Goal: Task Accomplishment & Management: Use online tool/utility

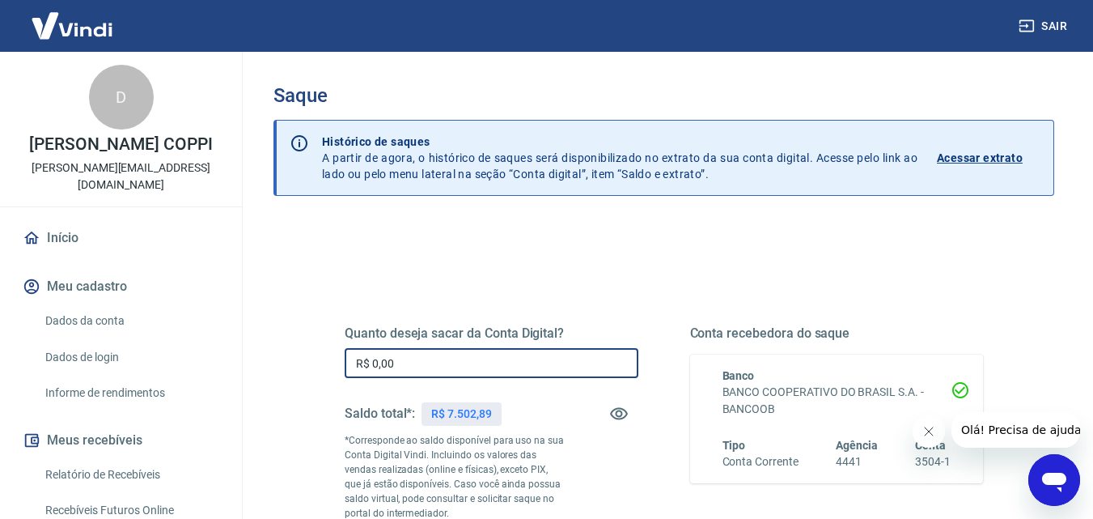
click at [417, 368] on input "R$ 0,00" at bounding box center [492, 363] width 294 height 30
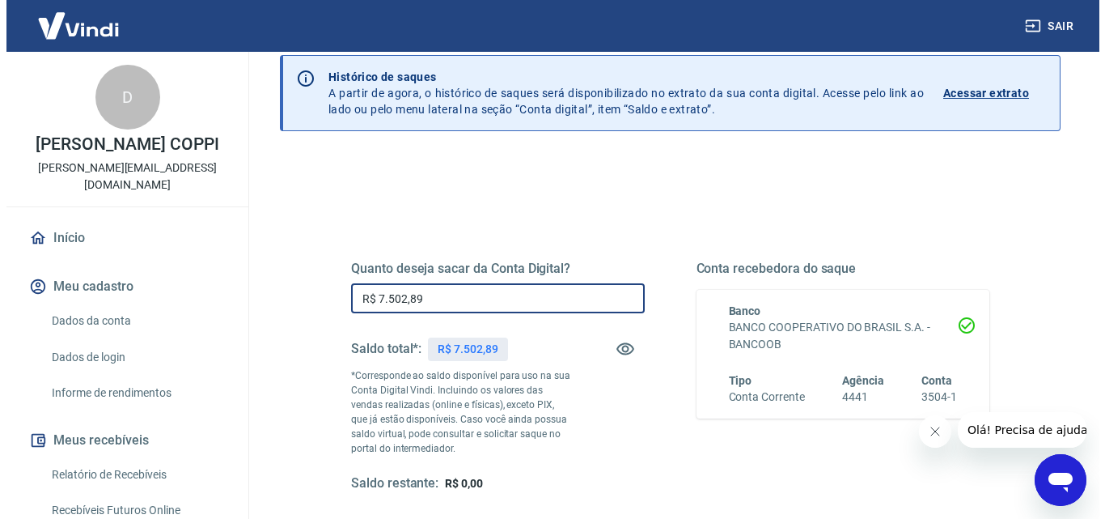
scroll to position [162, 0]
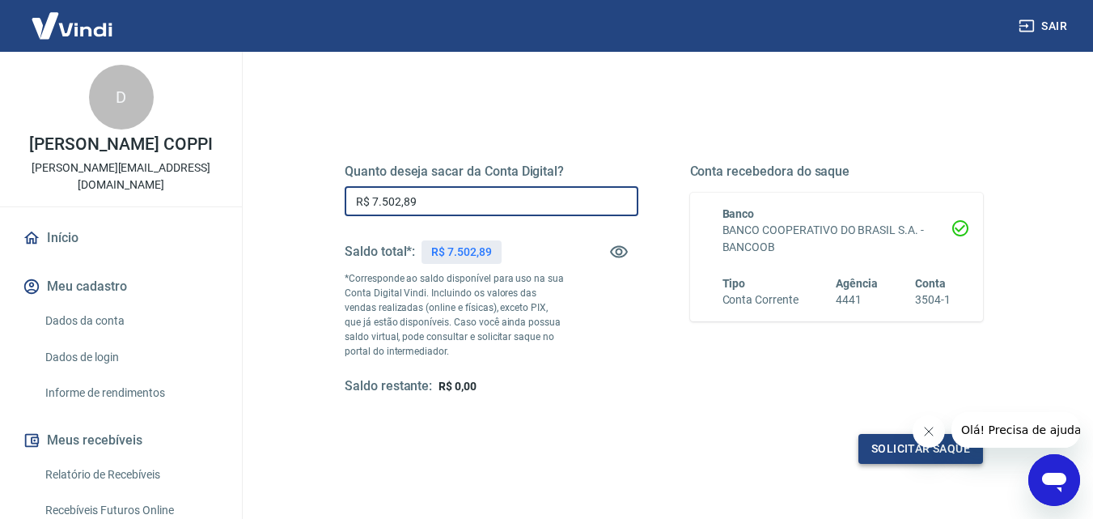
type input "R$ 7.502,89"
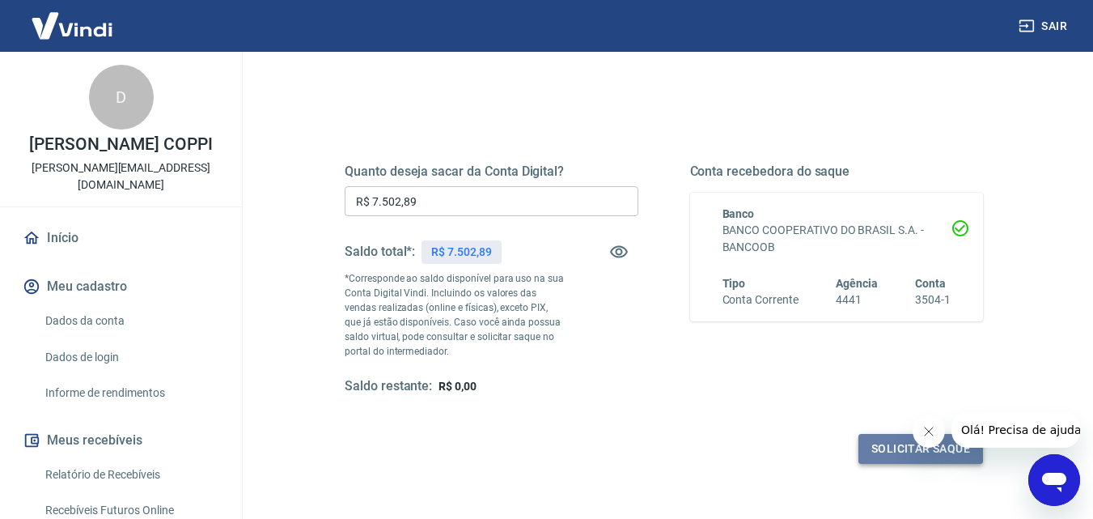
click at [919, 449] on button "Solicitar saque" at bounding box center [921, 449] width 125 height 30
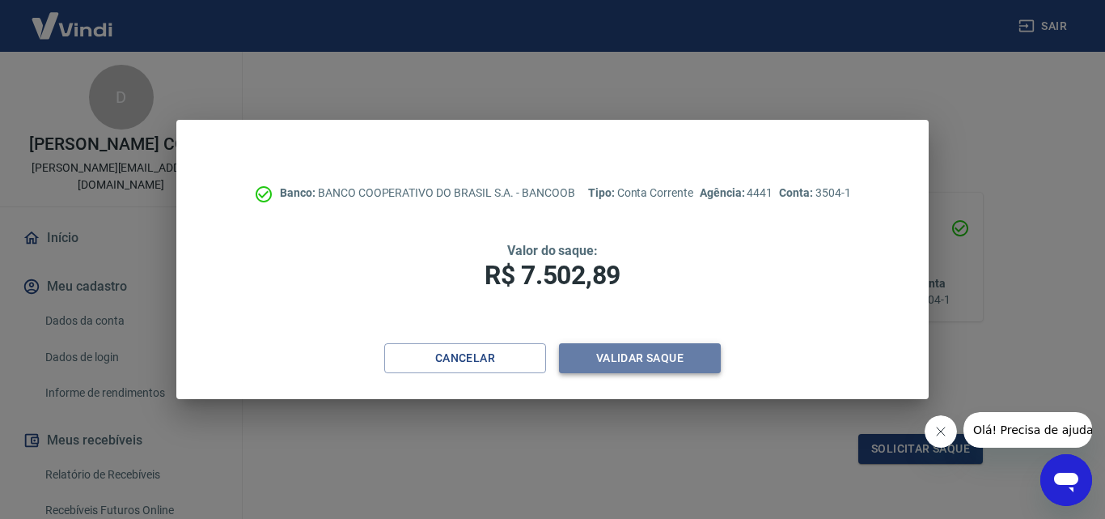
click at [616, 357] on button "Validar saque" at bounding box center [640, 358] width 162 height 30
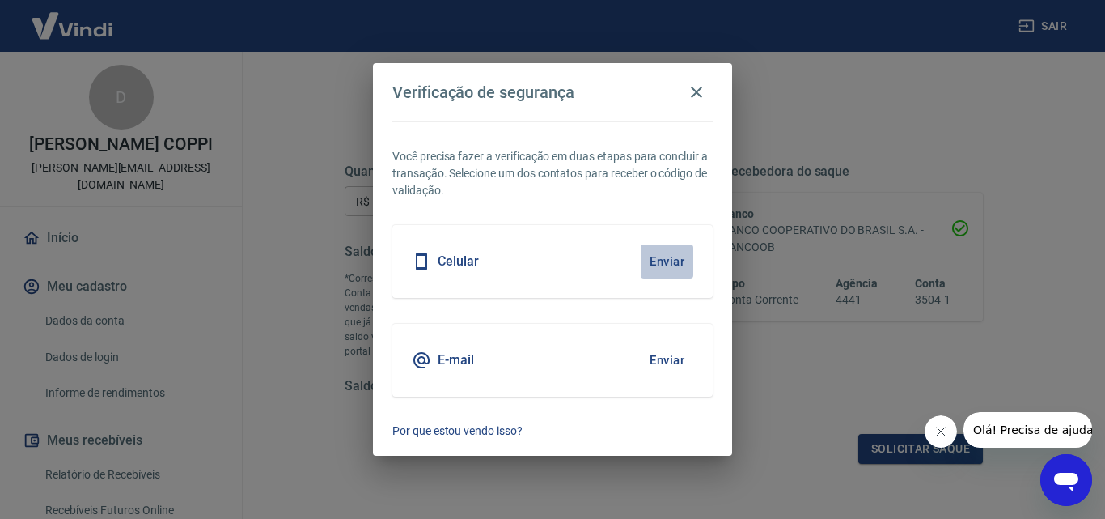
click at [668, 263] on button "Enviar" at bounding box center [667, 261] width 53 height 34
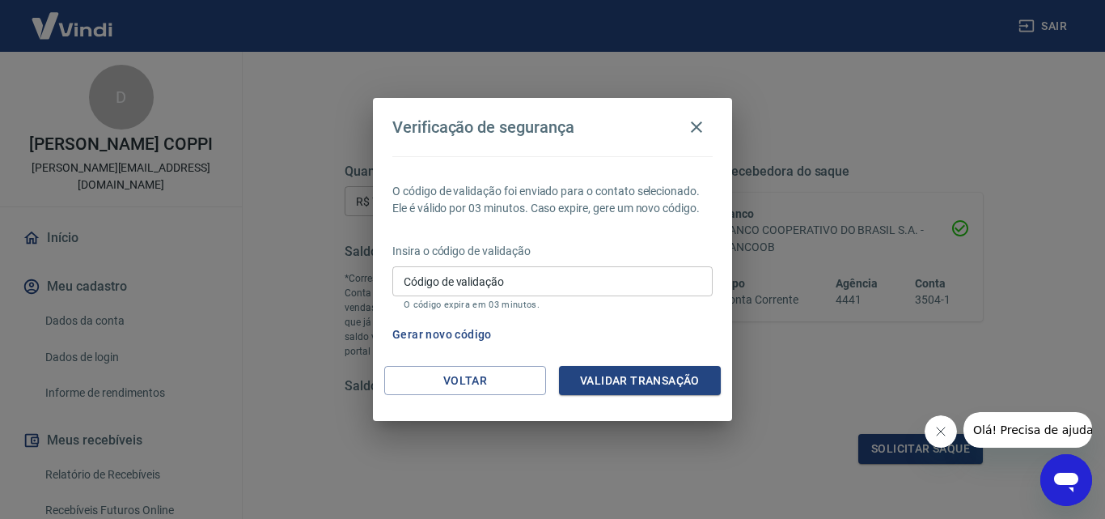
click at [1026, 425] on span "Olá! Precisa de ajuda?" at bounding box center [1036, 429] width 126 height 13
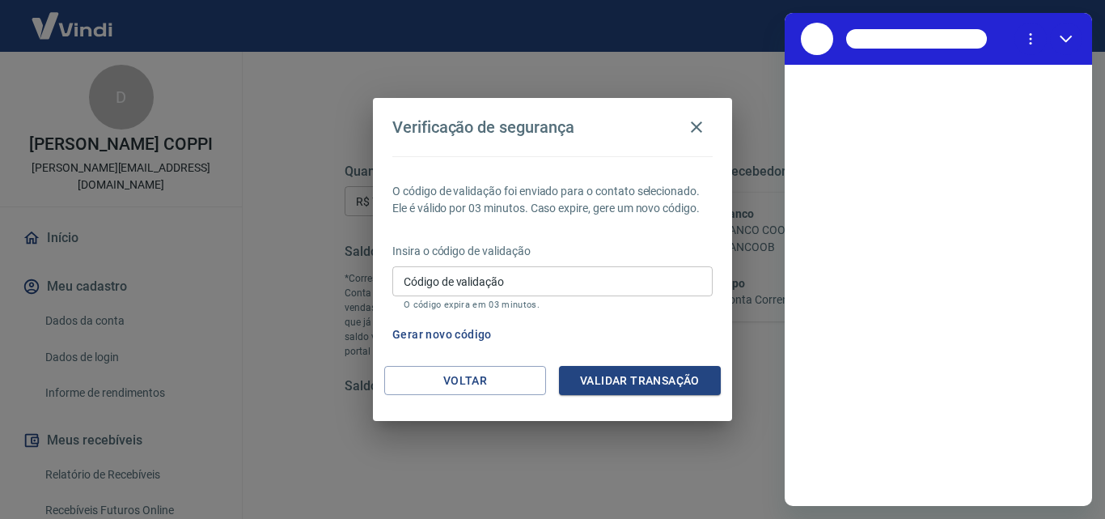
scroll to position [0, 0]
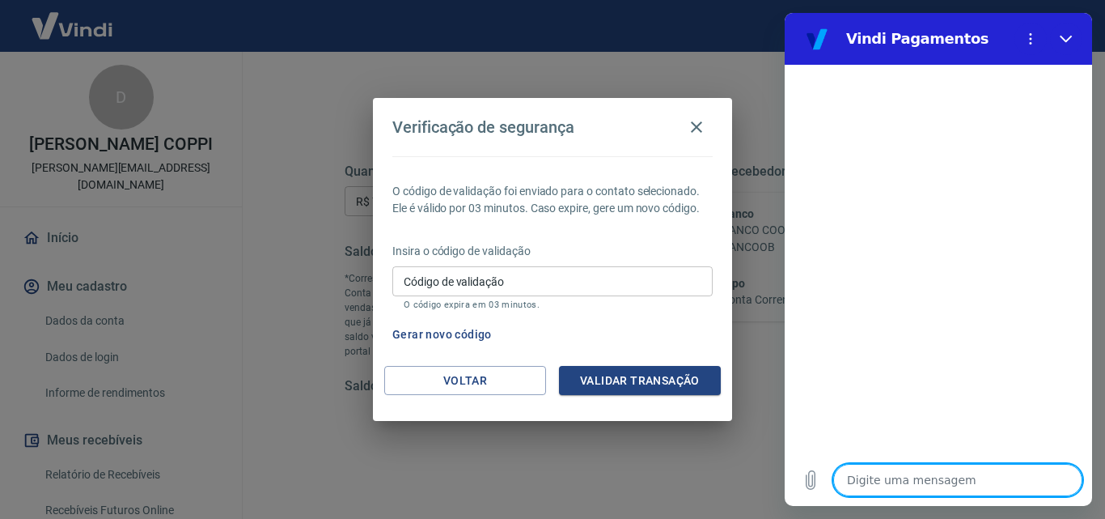
type textarea "B"
type textarea "x"
type textarea "Bo"
type textarea "x"
type textarea "Bom"
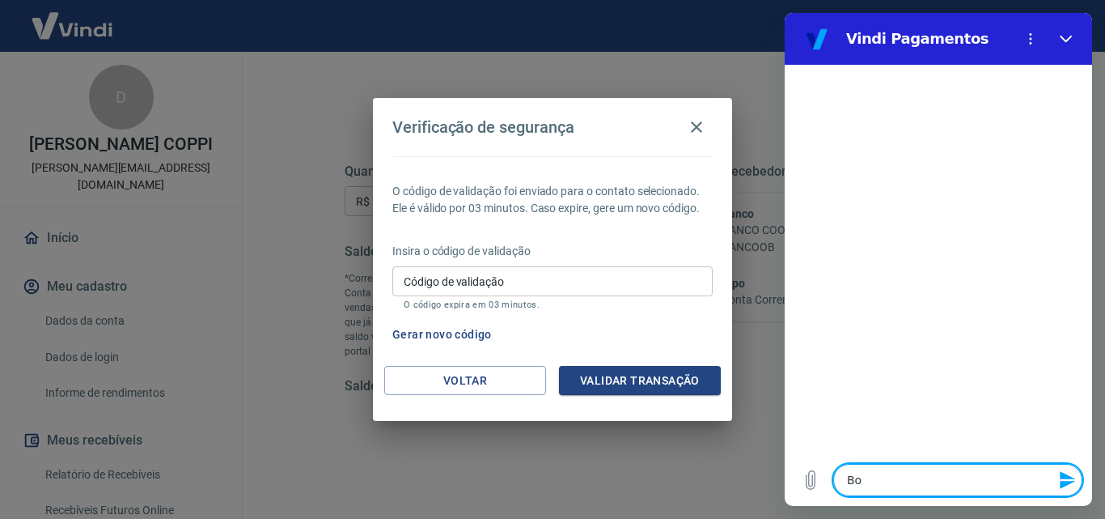
type textarea "x"
type textarea "Bom"
type textarea "x"
type textarea "Bom d"
type textarea "x"
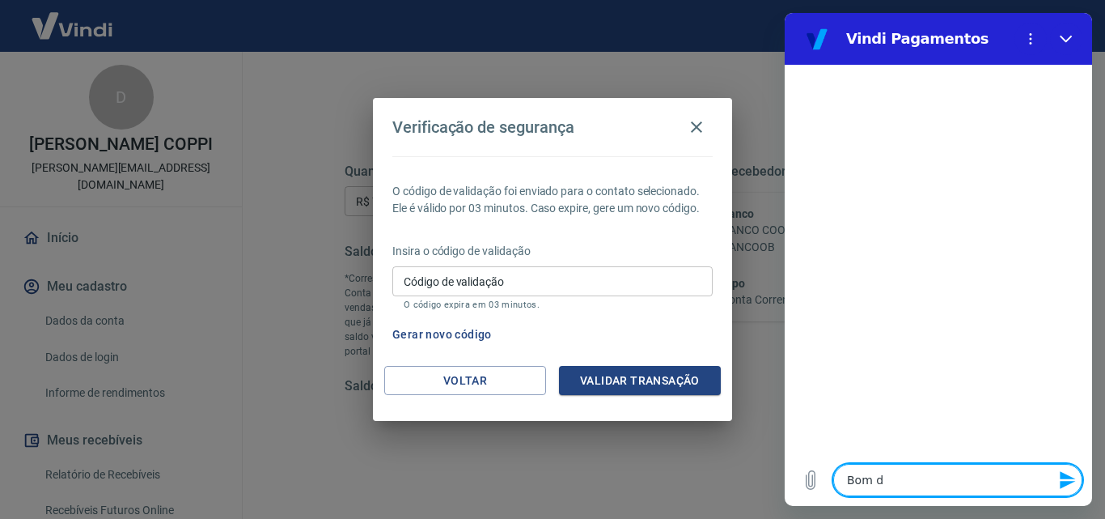
type textarea "Bom di"
type textarea "x"
type textarea "Bom dia"
type textarea "x"
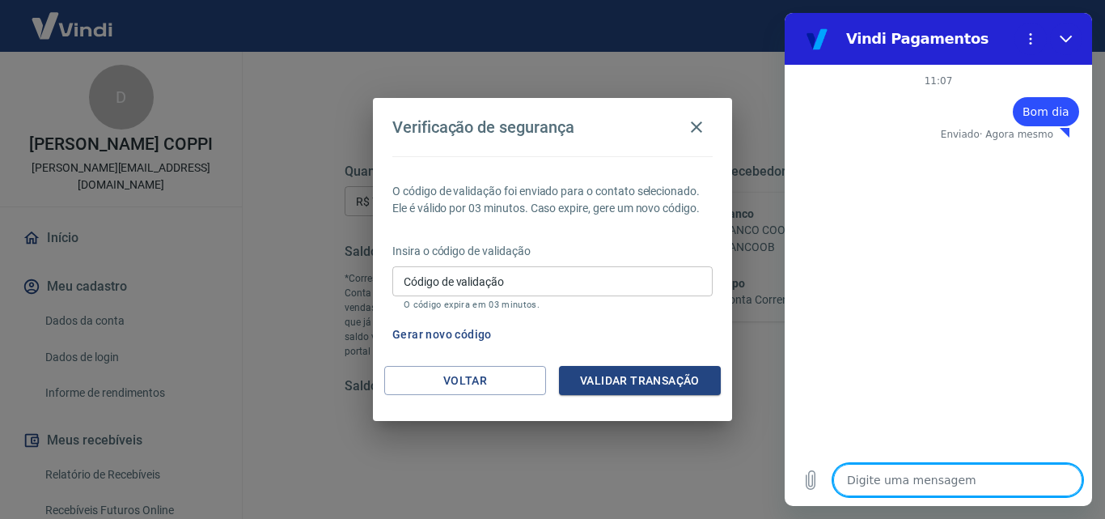
type textarea "A"
type textarea "x"
type textarea "Aq"
type textarea "x"
type textarea "Aqu"
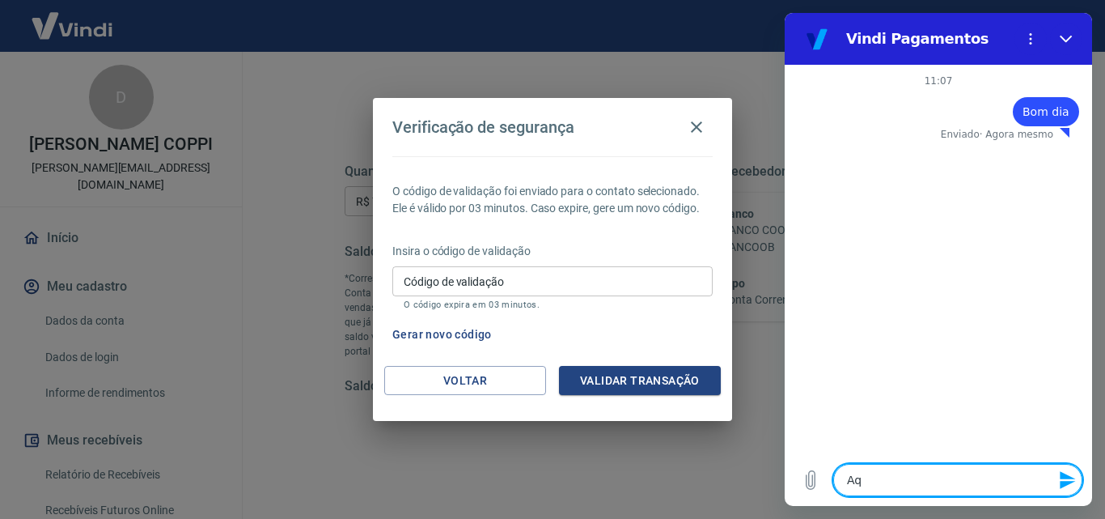
type textarea "x"
type textarea "Aqui"
type textarea "x"
type textarea "Aqui"
type textarea "x"
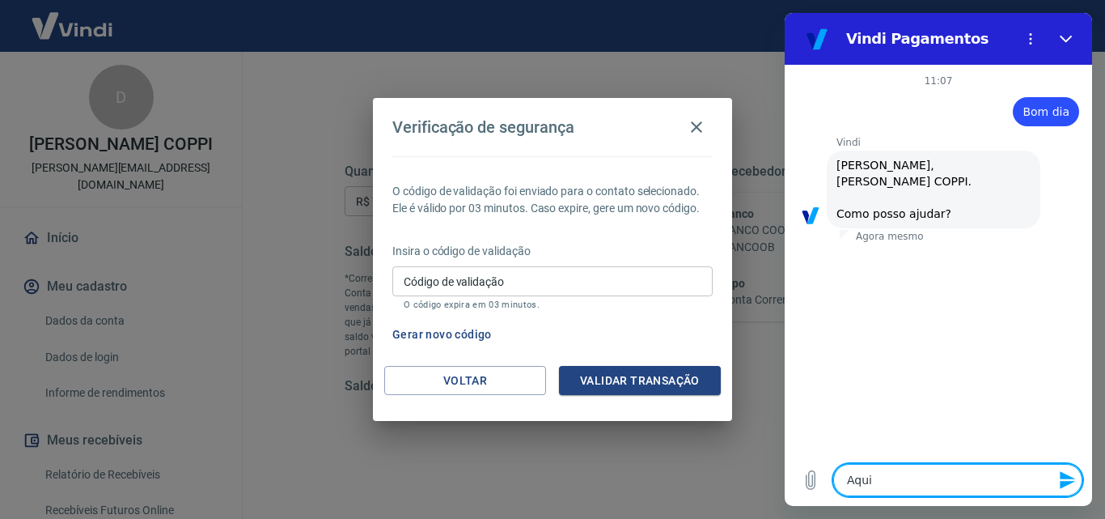
type textarea "Aqui e"
type textarea "x"
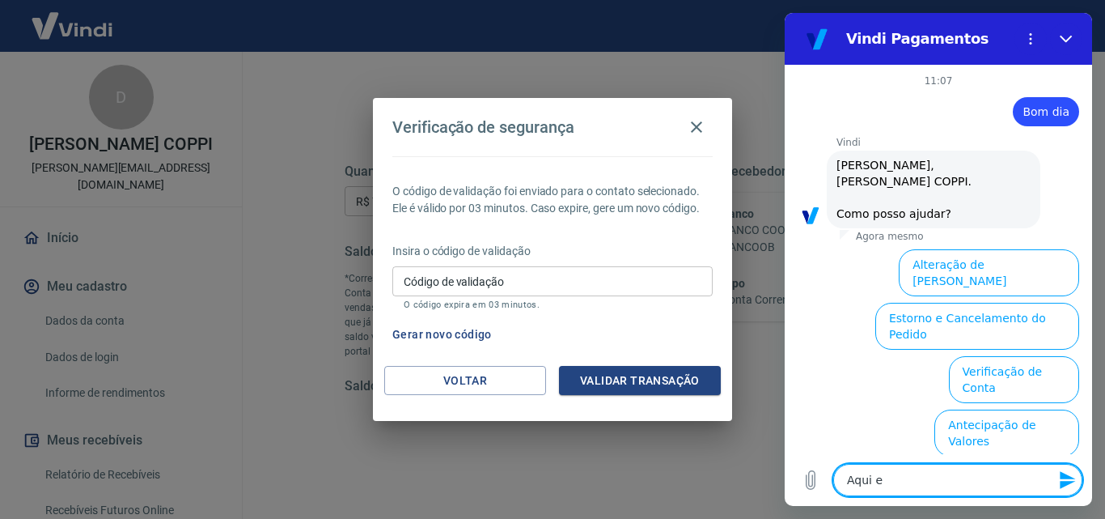
scroll to position [112, 0]
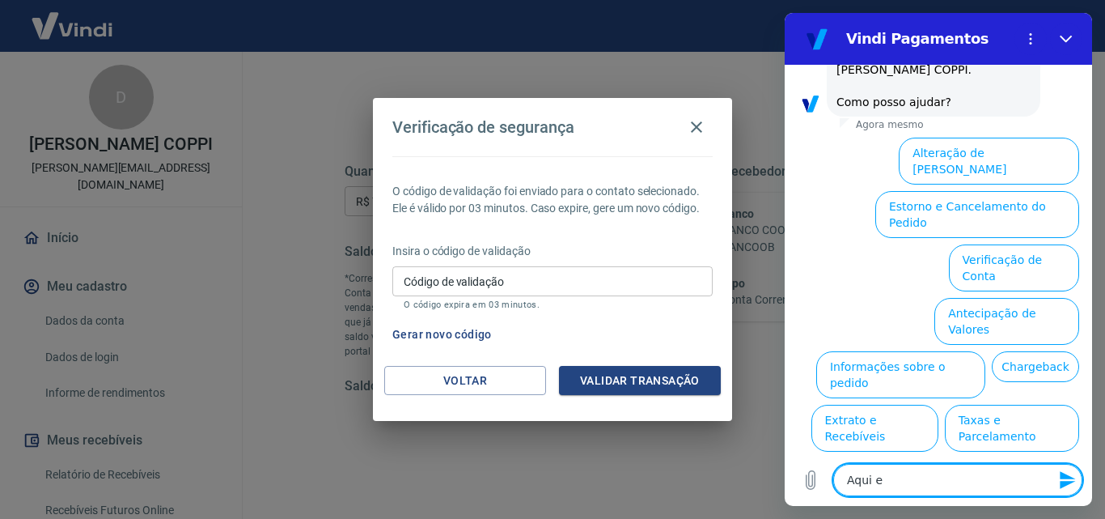
type textarea "Aqui"
type textarea "x"
type textarea "Aqui é"
type textarea "x"
type textarea "Aqui é"
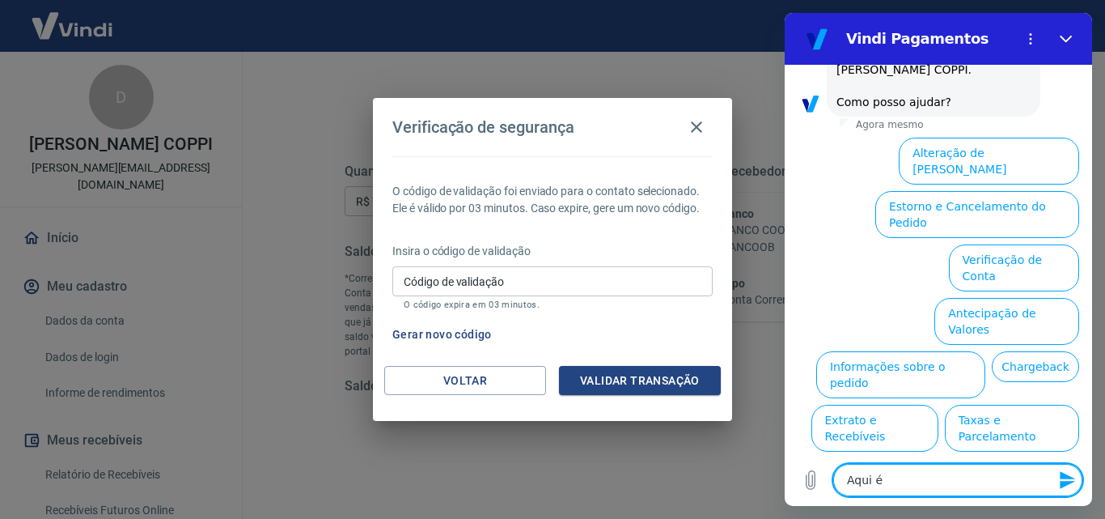
type textarea "x"
type textarea "Aqui é D"
type textarea "x"
type textarea "Aqui é Da"
type textarea "x"
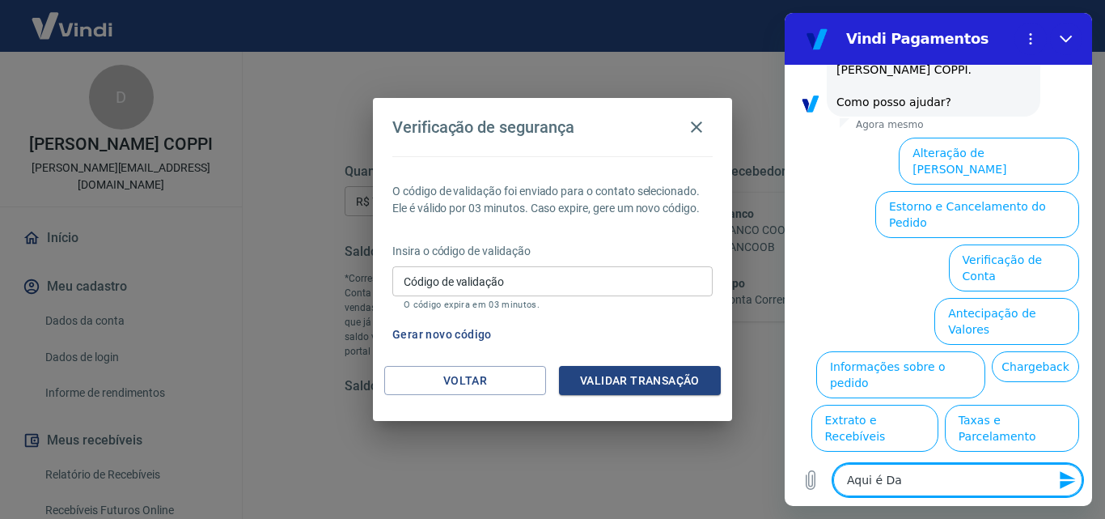
type textarea "Aqui é [PERSON_NAME]"
type textarea "x"
type textarea "Aqui é [PERSON_NAME]"
type textarea "x"
type textarea "Aqui é [PERSON_NAME]"
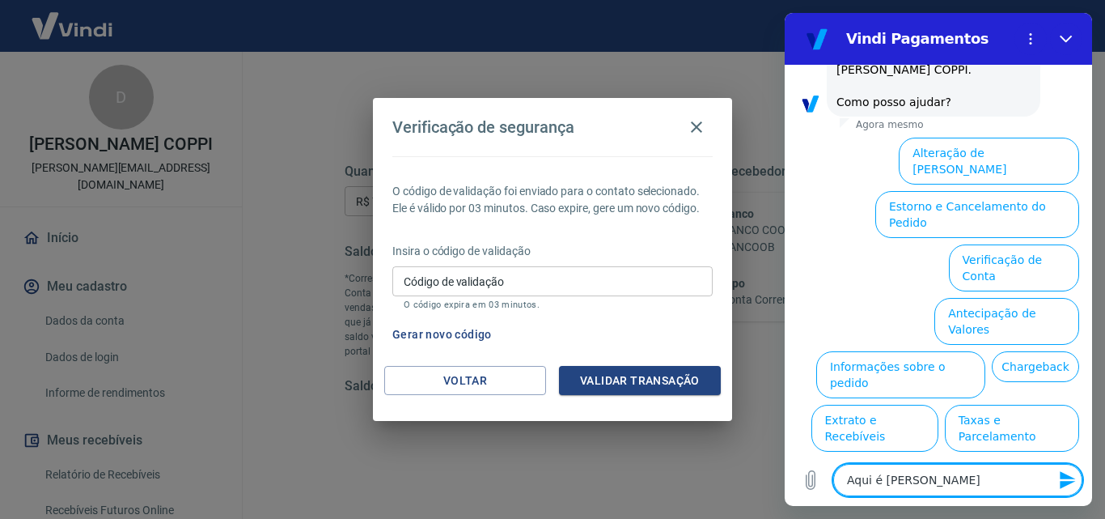
type textarea "x"
type textarea "Aqui é [PERSON_NAME]"
type textarea "x"
type textarea "Aqui é [PERSON_NAME]"
type textarea "x"
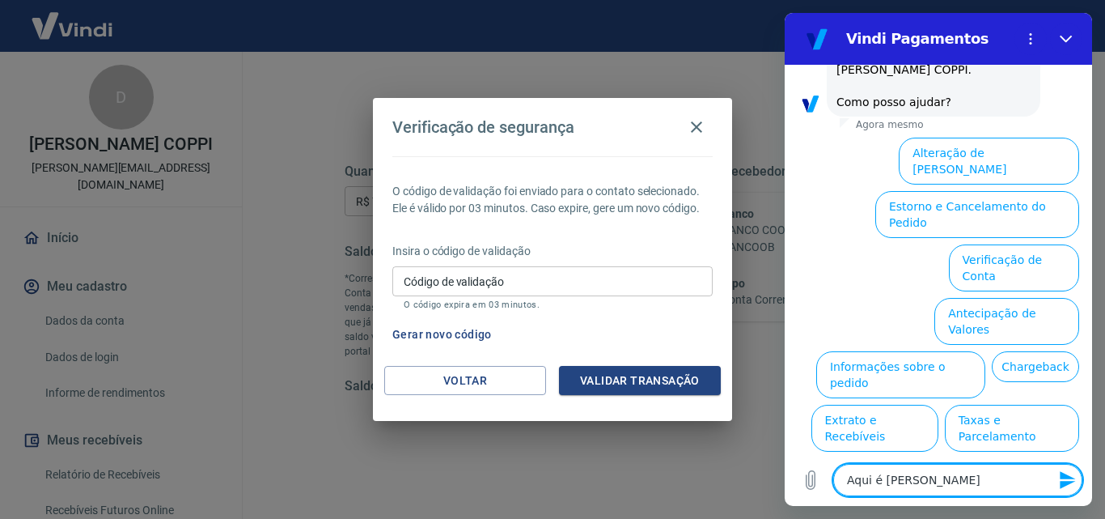
type textarea "Aqui é [PERSON_NAME]"
type textarea "x"
type textarea "Aqui é [PERSON_NAME]"
type textarea "x"
type textarea "Aqui é [PERSON_NAME]"
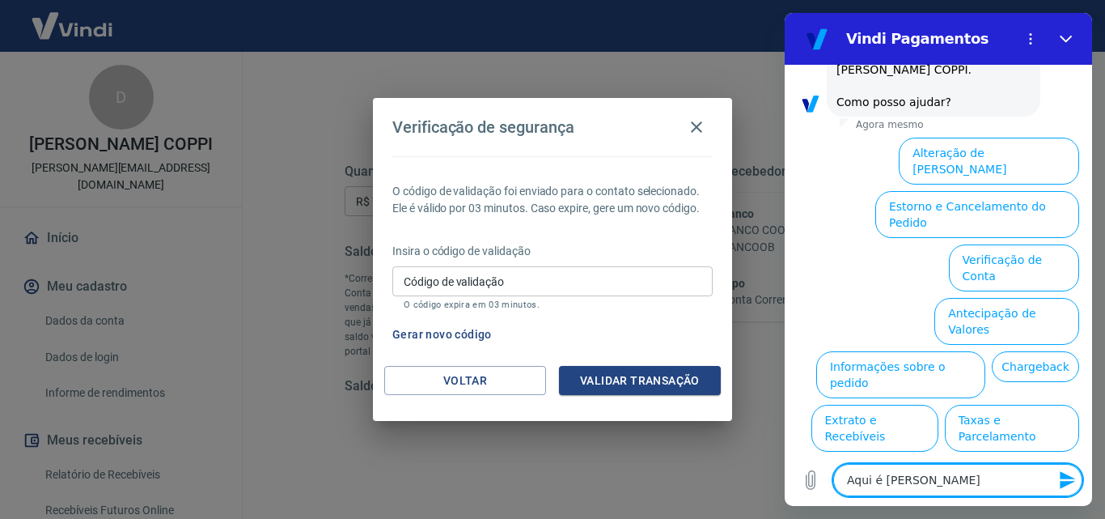
type textarea "x"
type textarea "Aqui é [PERSON_NAME]"
type textarea "x"
type textarea "Aqui é [PERSON_NAME]"
type textarea "x"
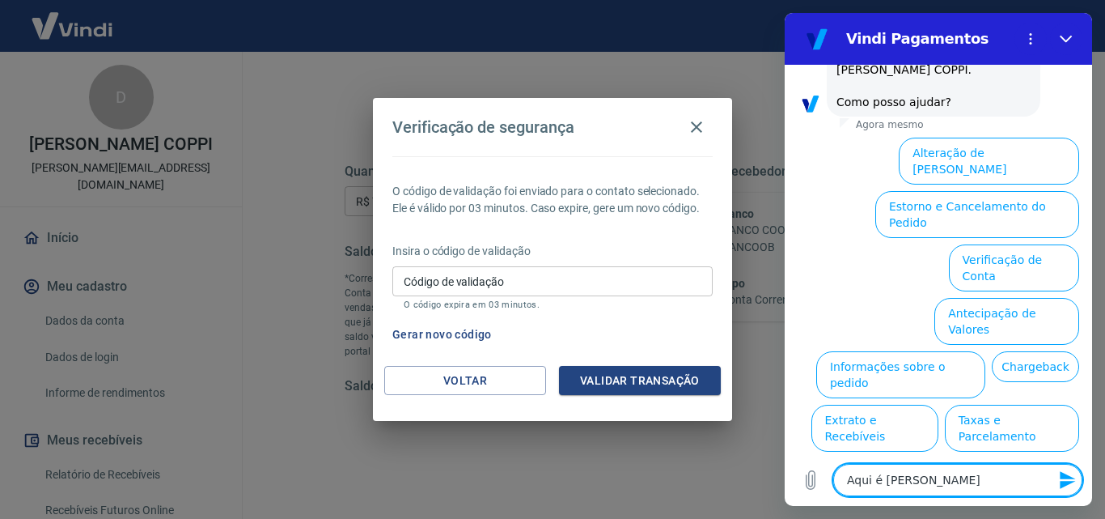
type textarea "Aqui é [PERSON_NAME]"
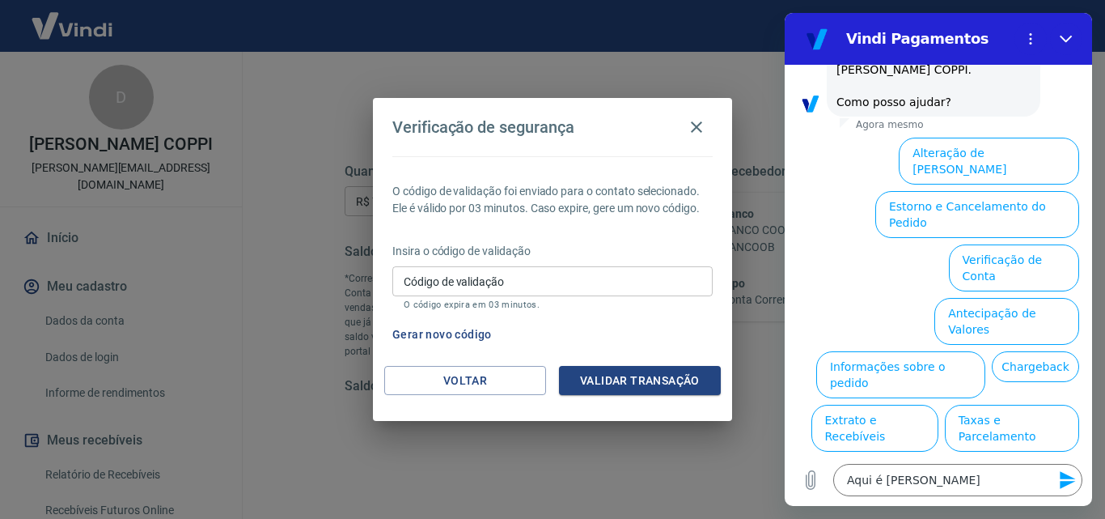
click at [1067, 483] on icon "Enviar mensagem" at bounding box center [1067, 480] width 15 height 18
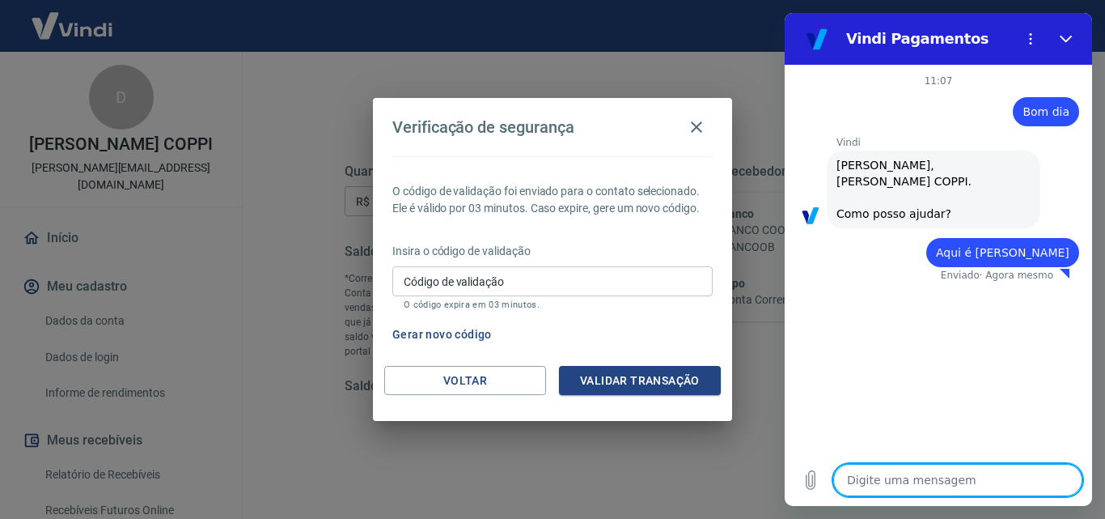
type textarea "x"
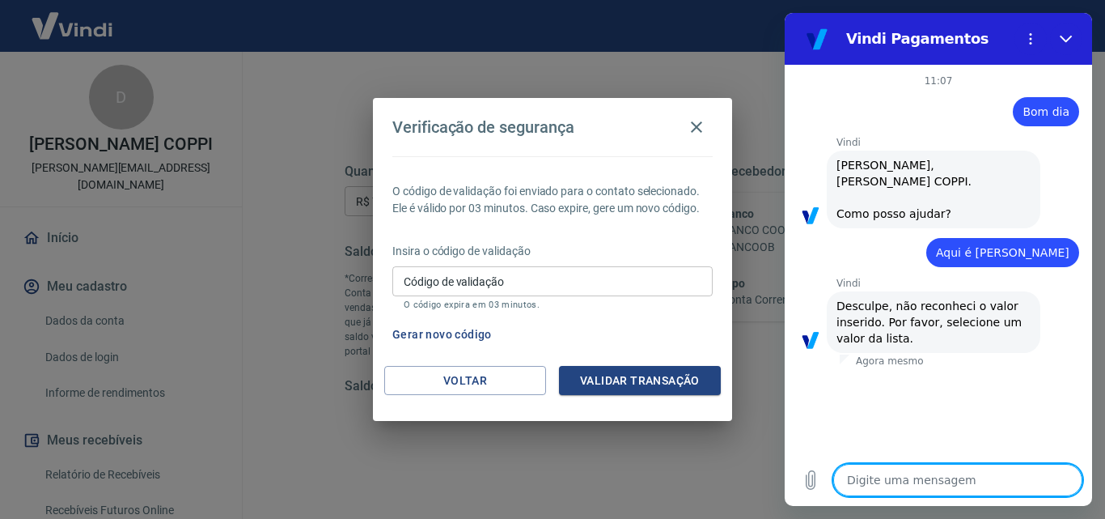
type textarea "N"
type textarea "x"
type textarea "Nã"
type textarea "x"
type textarea "Não"
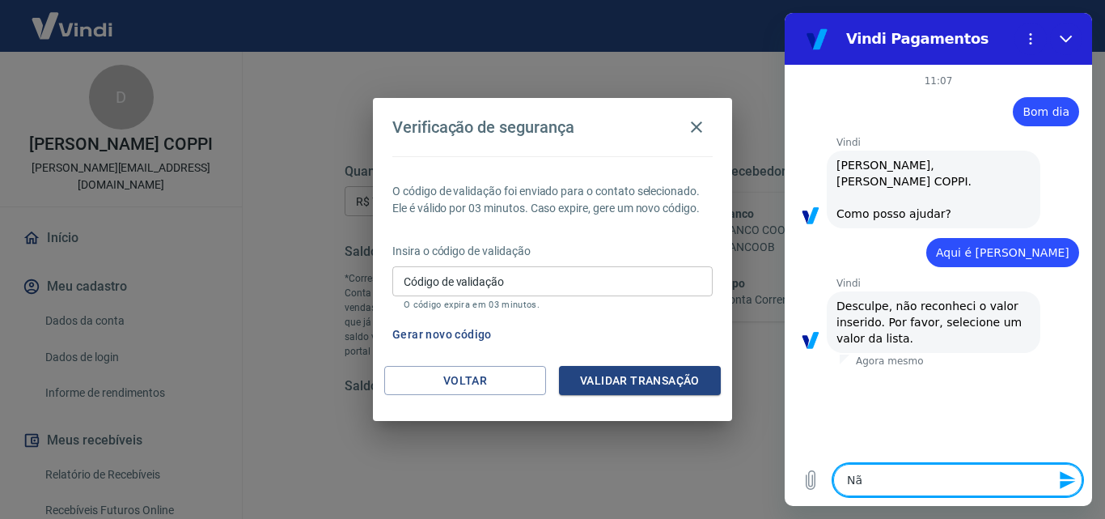
type textarea "x"
type textarea "Não"
type textarea "x"
type textarea "Não e"
type textarea "x"
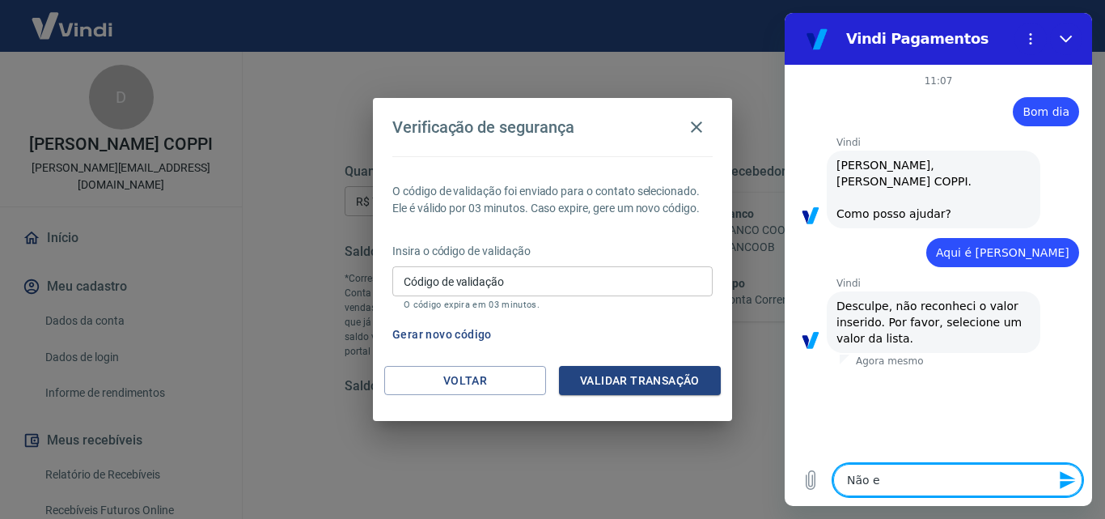
type textarea "Não es"
type textarea "x"
type textarea "Não est"
type textarea "x"
type textarea "Não esto"
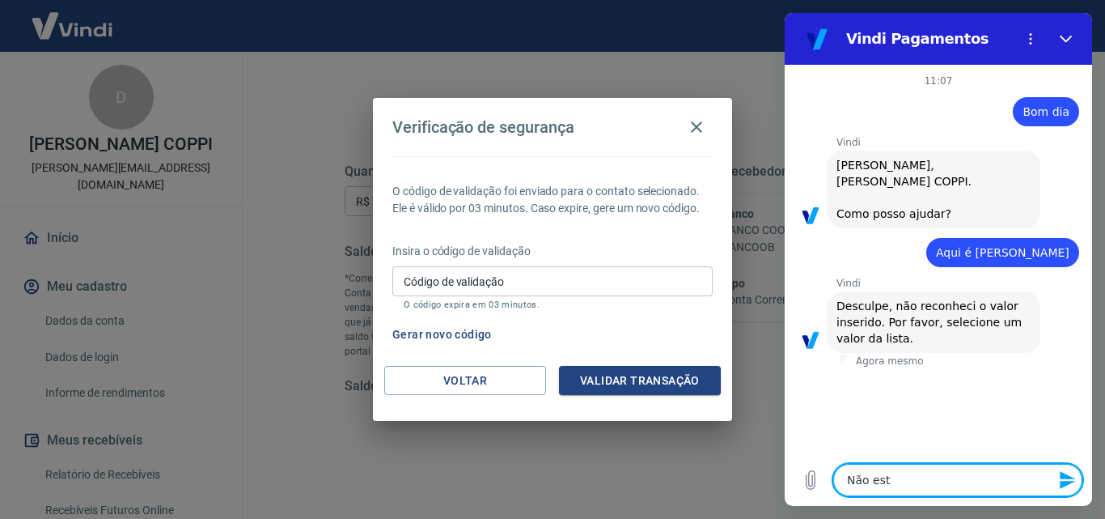
type textarea "x"
type textarea "Não estou"
type textarea "x"
type textarea "Não estou"
type textarea "x"
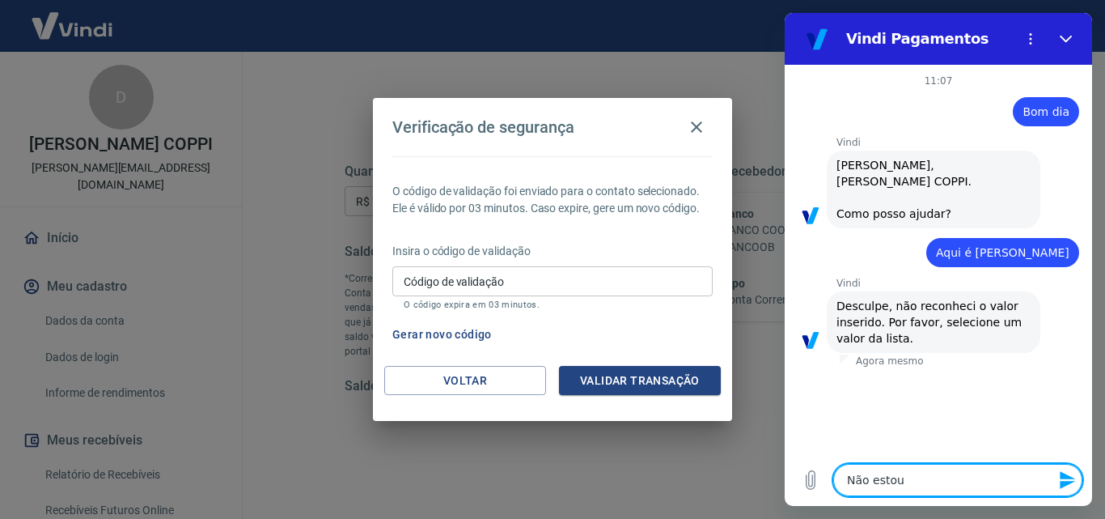
type textarea "Não estou r"
type textarea "x"
type textarea "Não estou re"
type textarea "x"
type textarea "Não estou rec"
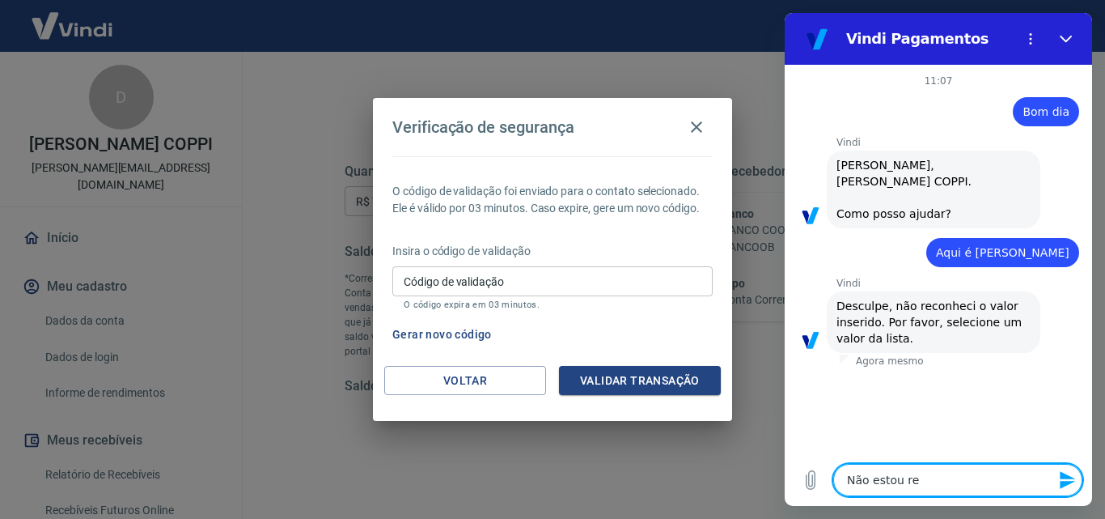
type textarea "x"
type textarea "Não estou rece"
type textarea "x"
type textarea "Não estou receb"
type textarea "x"
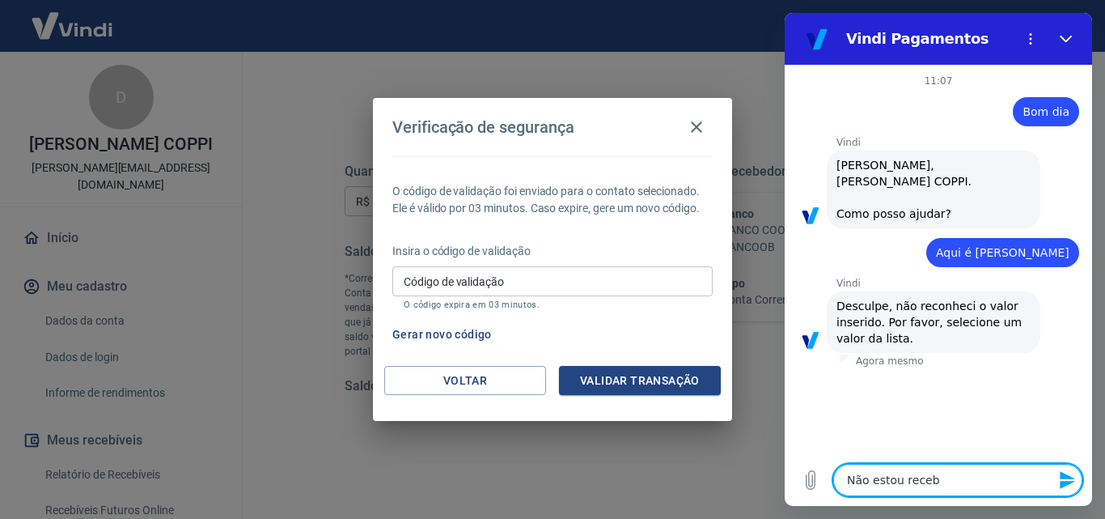
type textarea "Não estou recebe"
type textarea "x"
type textarea "Não estou receben"
type textarea "x"
type textarea "Não estou recebend"
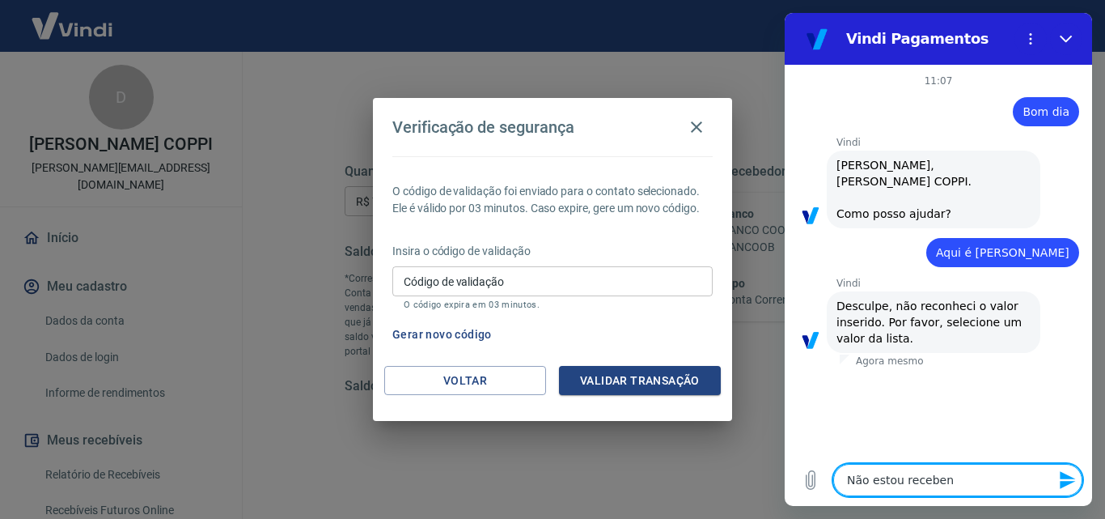
type textarea "x"
type textarea "Não estou recebendo"
type textarea "x"
type textarea "Não estou recebendo"
type textarea "x"
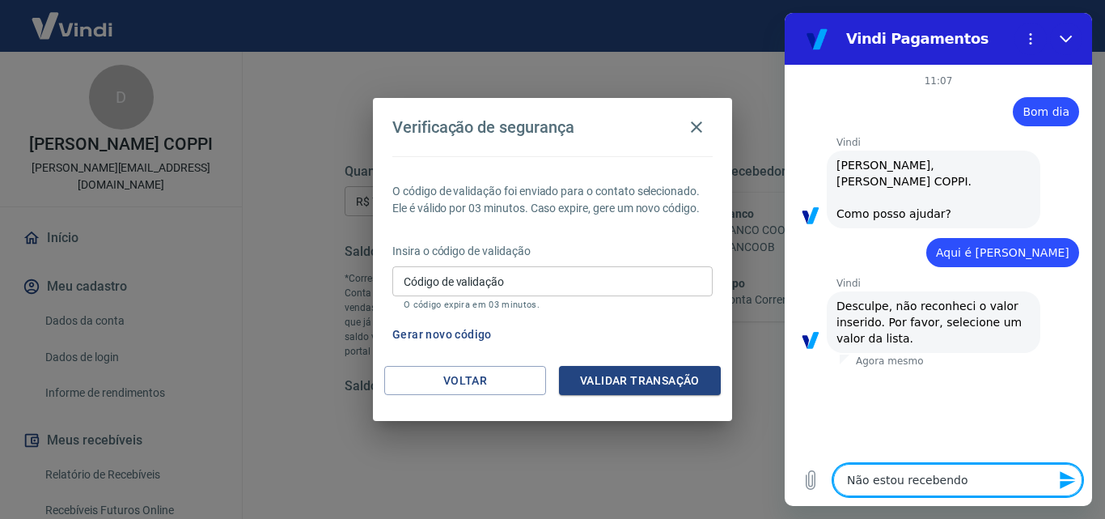
type textarea "Não estou recebendo o"
type textarea "x"
type textarea "Não estou recebendo o"
type textarea "x"
type textarea "Não estou recebendo o c"
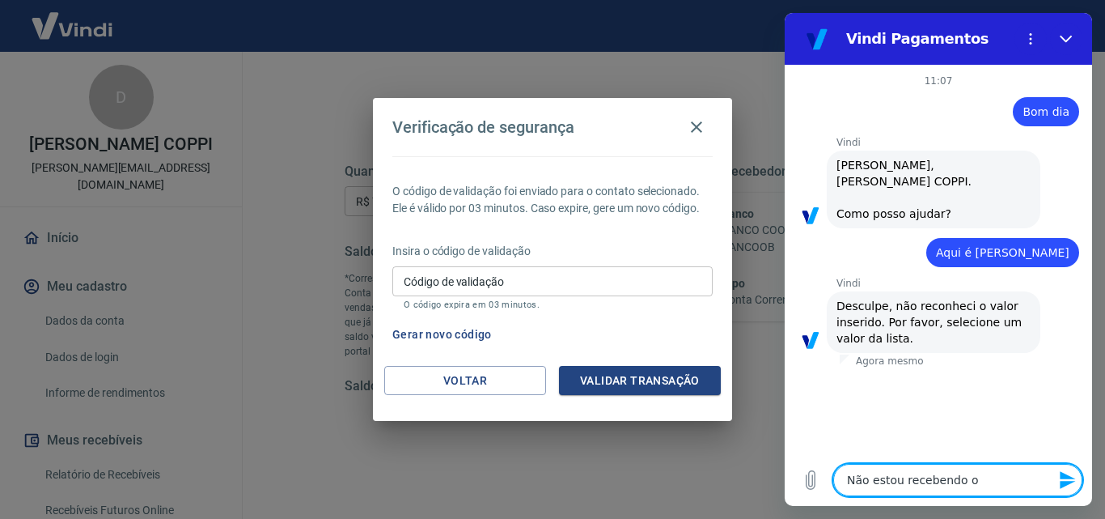
type textarea "x"
type textarea "Não estou recebendo o có"
type textarea "x"
type textarea "Não estou recebendo o cód"
type textarea "x"
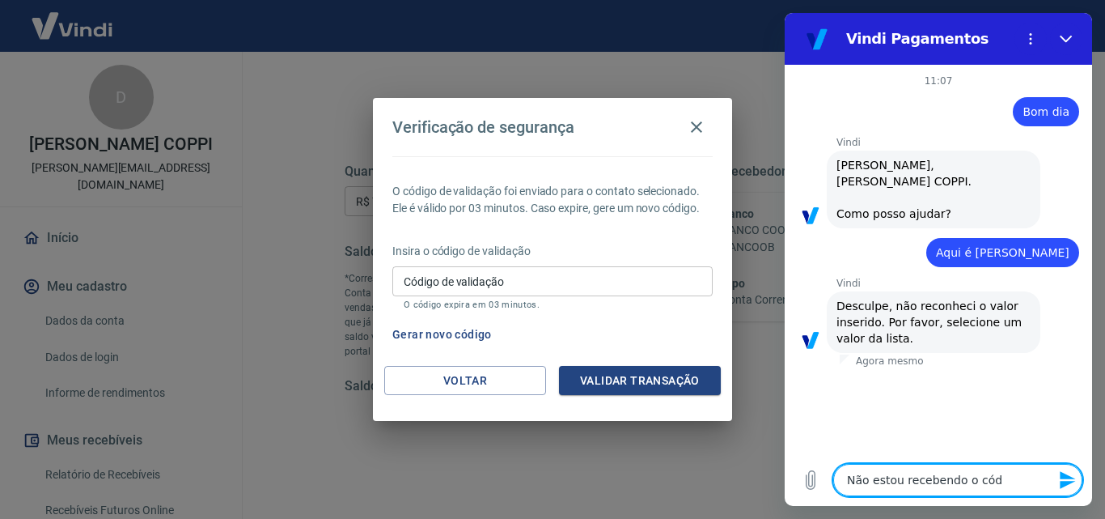
type textarea "Não estou recebendo o códi"
type textarea "x"
type textarea "Não estou recebendo o códig"
type textarea "x"
type textarea "Não estou recebendo o código"
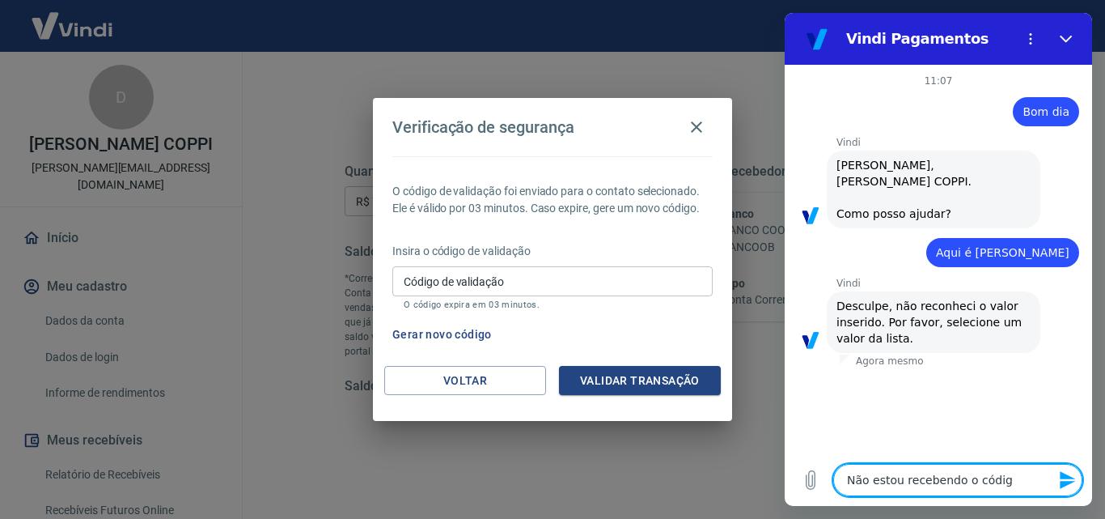
type textarea "x"
type textarea "Não estou recebendo o código"
type textarea "x"
type textarea "Não estou recebendo o código d"
type textarea "x"
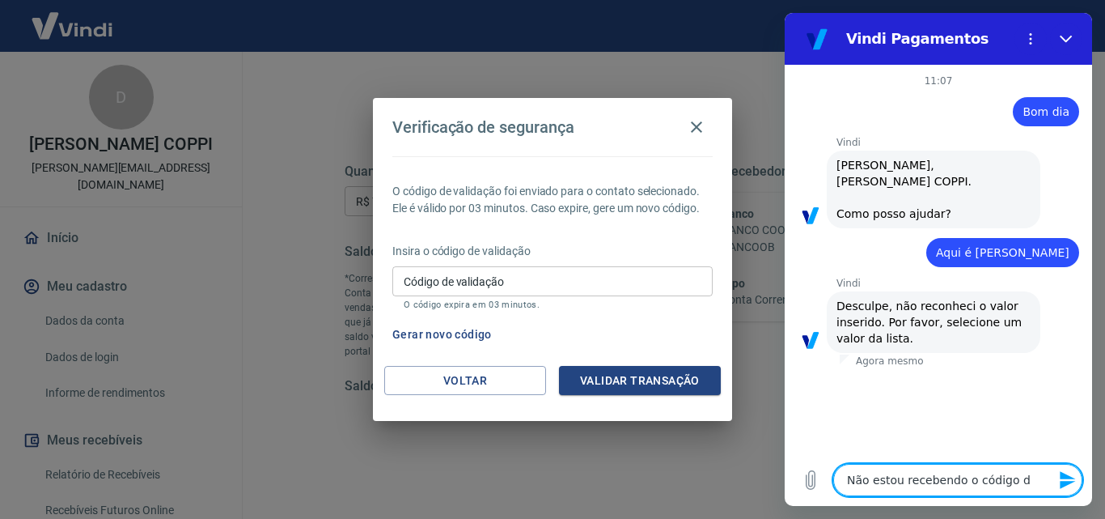
type textarea "Não estou recebendo o código de"
type textarea "x"
type textarea "Não estou recebendo o código de"
type textarea "x"
type textarea "Não estou recebendo o código de v"
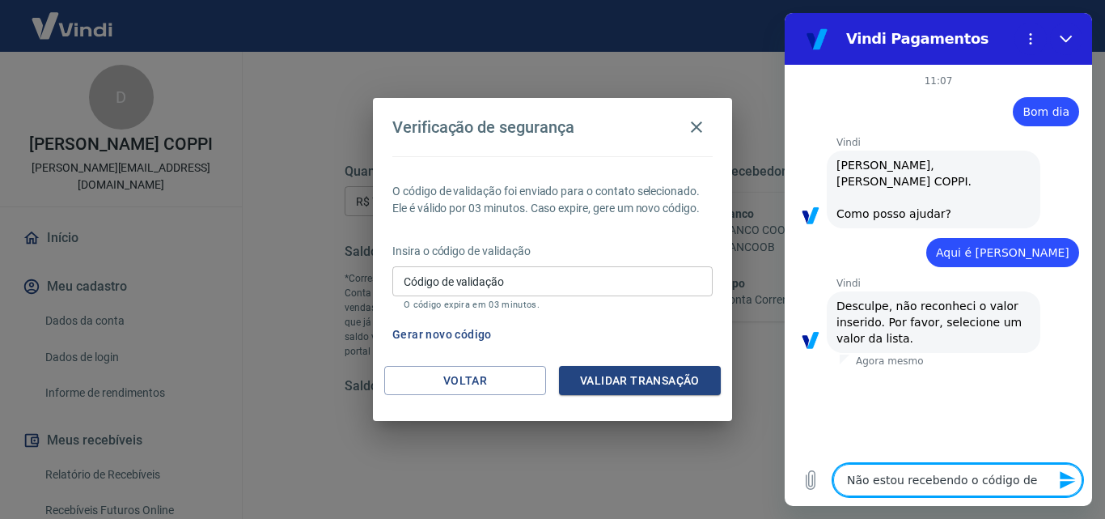
type textarea "x"
type textarea "Não estou recebendo o código de va"
type textarea "x"
type textarea "Não estou recebendo o código de val"
type textarea "x"
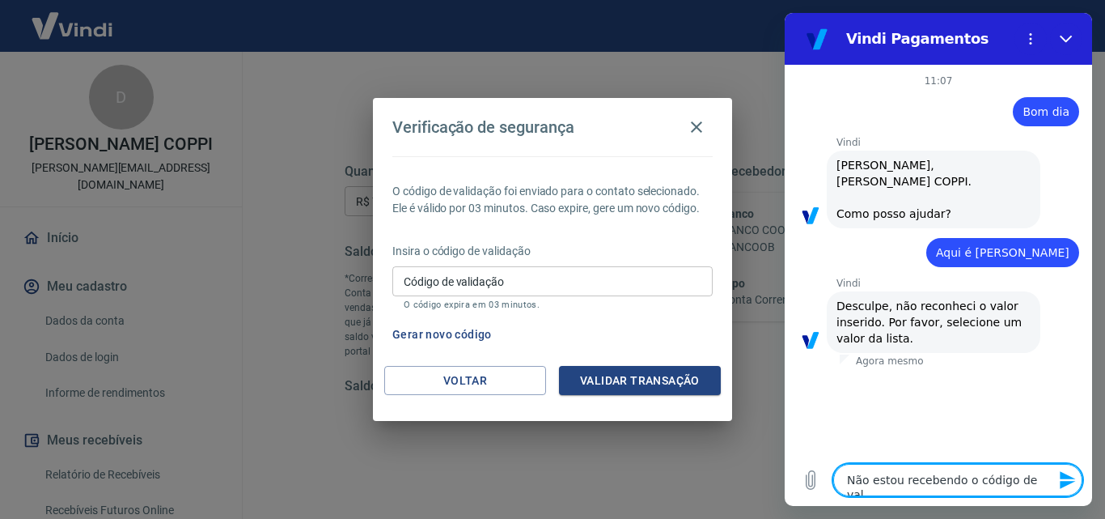
type textarea "Não estou recebendo o código de vali"
type textarea "x"
type textarea "Não estou recebendo o código de valid"
type textarea "x"
type textarea "Não estou recebendo o código de valida"
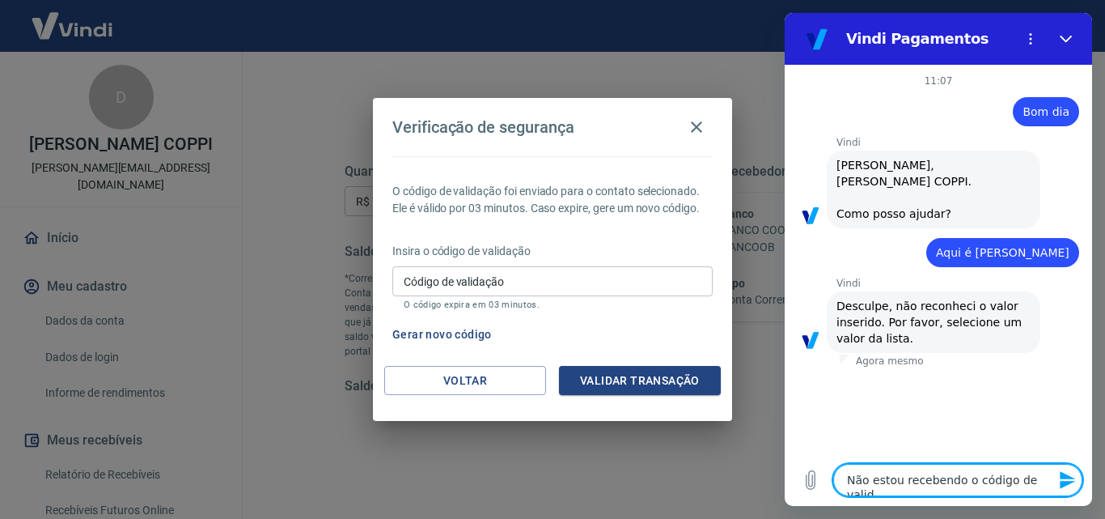
type textarea "x"
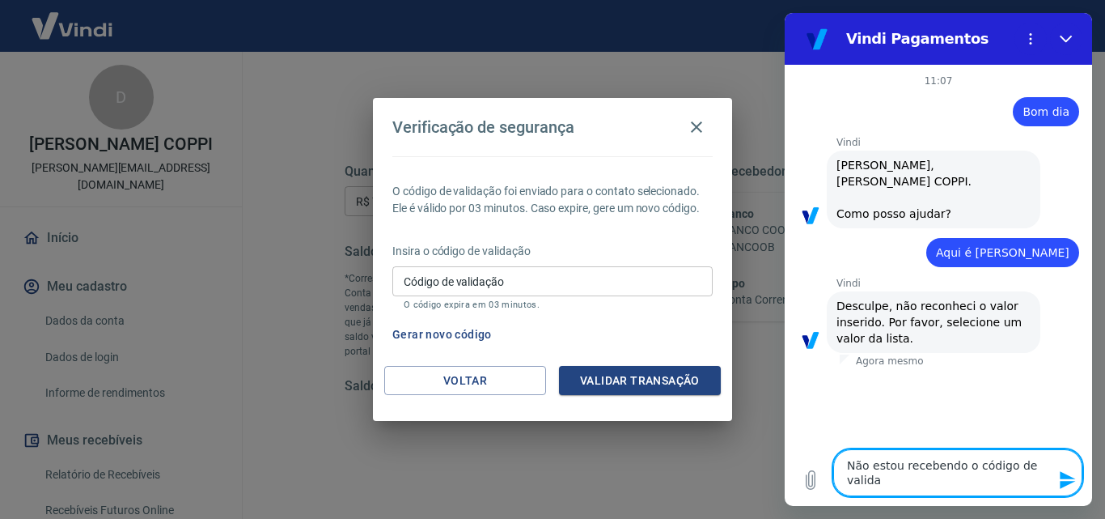
type textarea "Não estou recebendo o código de validaç"
type textarea "x"
type textarea "Não estou recebendo o código de validaçã"
type textarea "x"
type textarea "Não estou recebendo o código de validação"
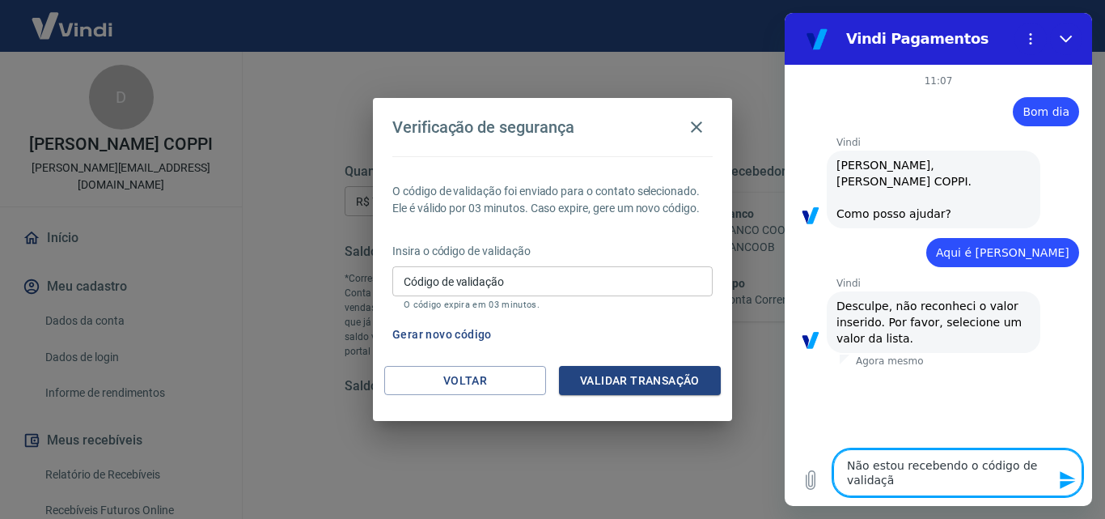
type textarea "x"
type textarea "Não estou recebendo o código de validação"
type textarea "x"
type textarea "Não estou recebendo o código de validação d"
type textarea "x"
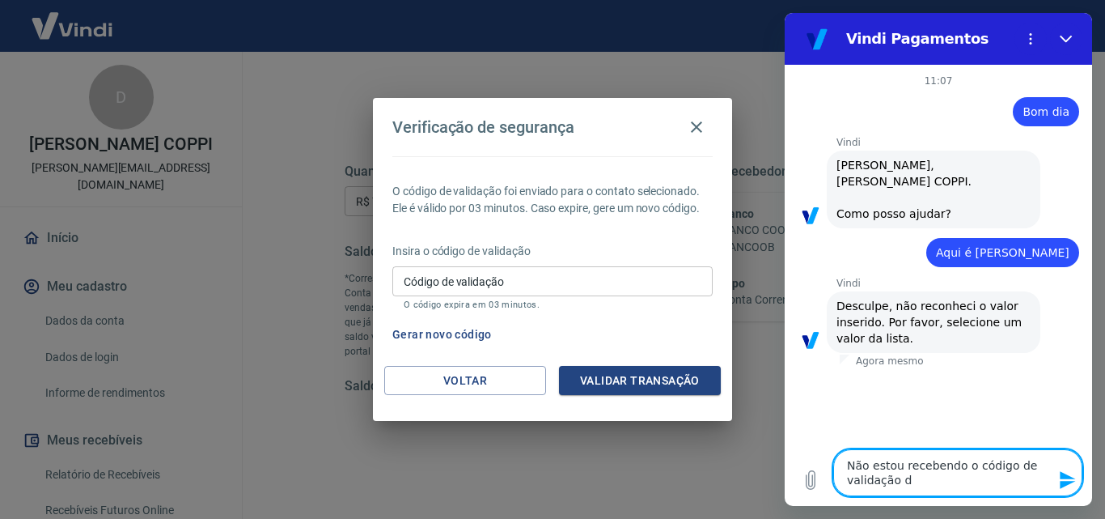
type textarea "Não estou recebendo o código de validação da"
type textarea "x"
type textarea "Não estou recebendo o código de validação da"
type textarea "x"
type textarea "Não estou recebendo o código de validação da tr"
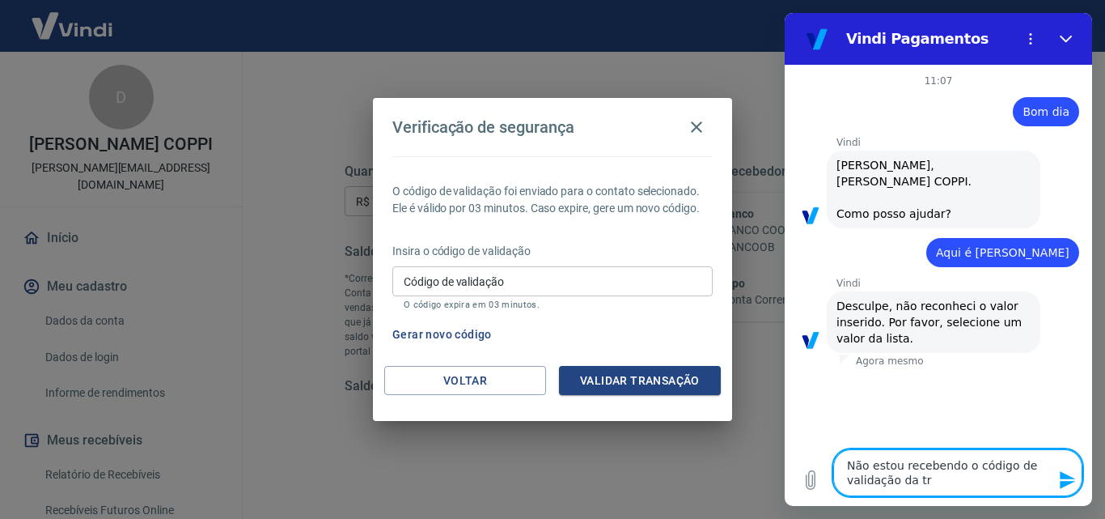
type textarea "x"
type textarea "Não estou recebendo o código de validação da tra"
type textarea "x"
type textarea "Não estou recebendo o código de validação da tran"
type textarea "x"
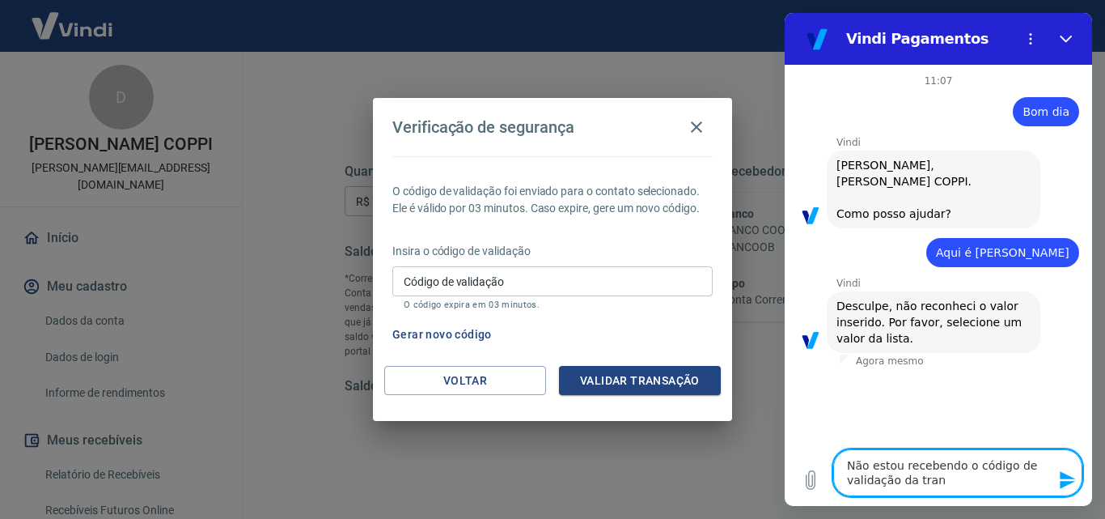
type textarea "Não estou recebendo o código de validação da trans"
type textarea "x"
type textarea "Não estou recebendo o código de validação da transa"
type textarea "x"
type textarea "Não estou recebendo o código de validação da transaç"
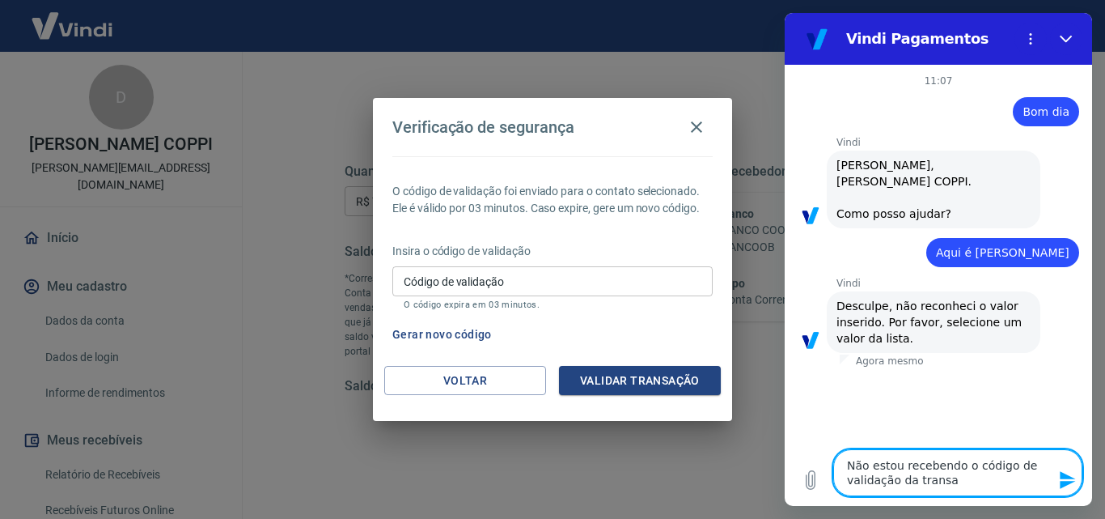
type textarea "x"
type textarea "Não estou recebendo o código de validação da transaçã"
type textarea "x"
type textarea "Não estou recebendo o código de validação da transação"
type textarea "x"
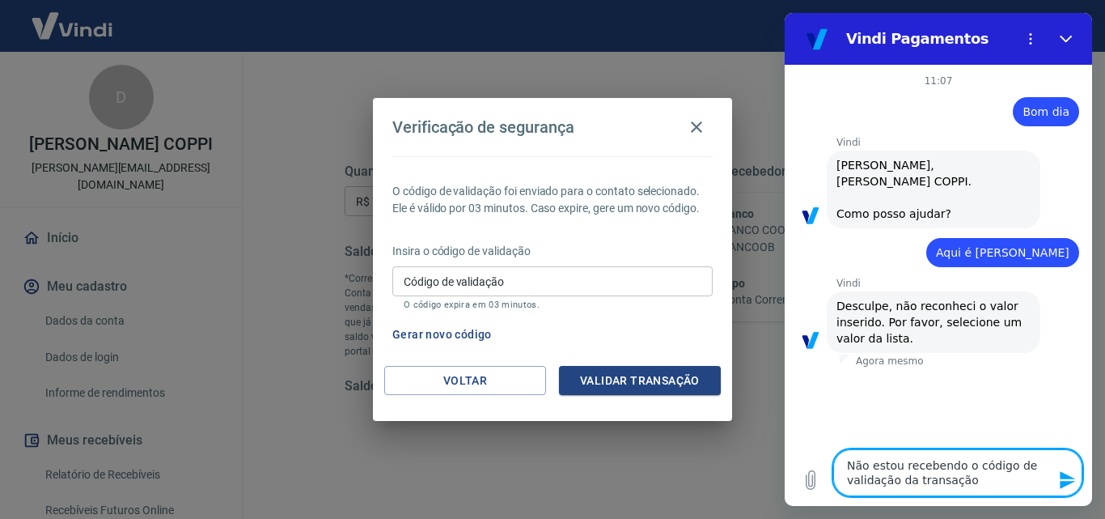
type textarea "Não estou recebendo o código de validação da transação"
type textarea "x"
type textarea "Não estou recebendo o código de validação da transação d"
type textarea "x"
type textarea "Não estou recebendo o código de validação da transação de"
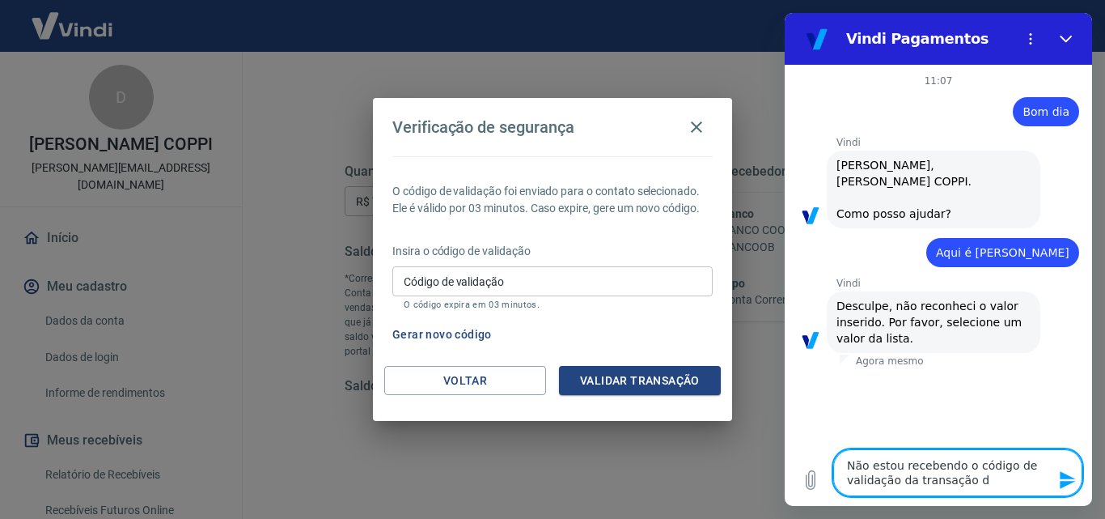
type textarea "x"
type textarea "Não estou recebendo o código de validação da transação de"
type textarea "x"
type textarea "Não estou recebendo o código de validação da transação de s"
type textarea "x"
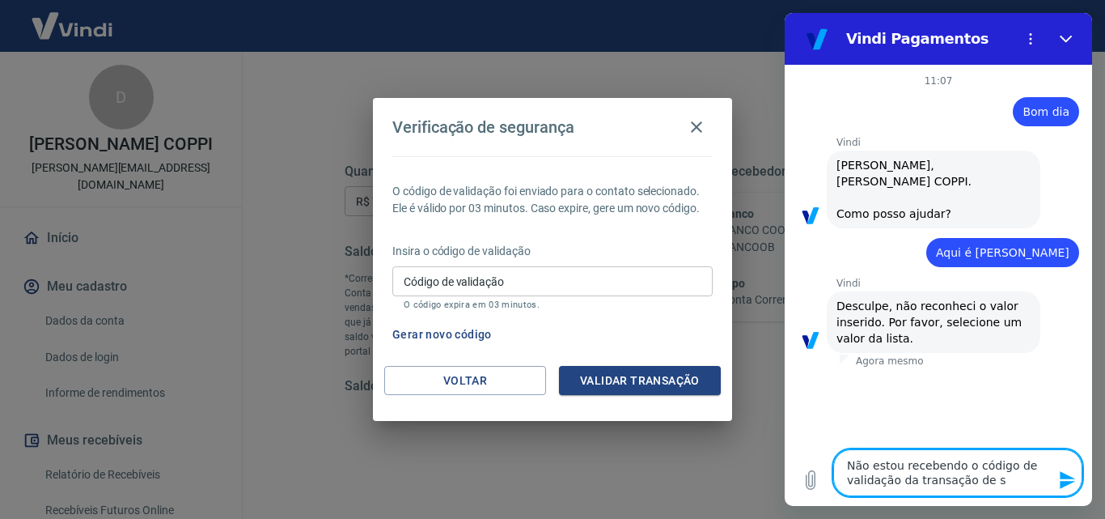
type textarea "Não estou recebendo o código de validação da transação de sa"
type textarea "x"
type textarea "Não estou recebendo o código de validação da transação de saq"
type textarea "x"
type textarea "Não estou recebendo o código de validação da transação de saqu"
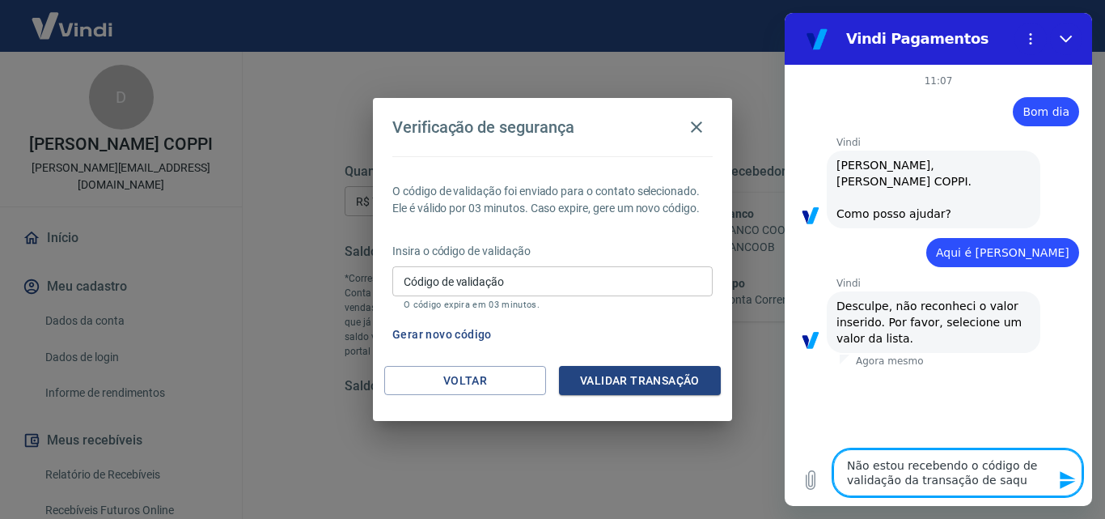
type textarea "x"
type textarea "Não estou recebendo o código de validação da transação de saque"
type textarea "x"
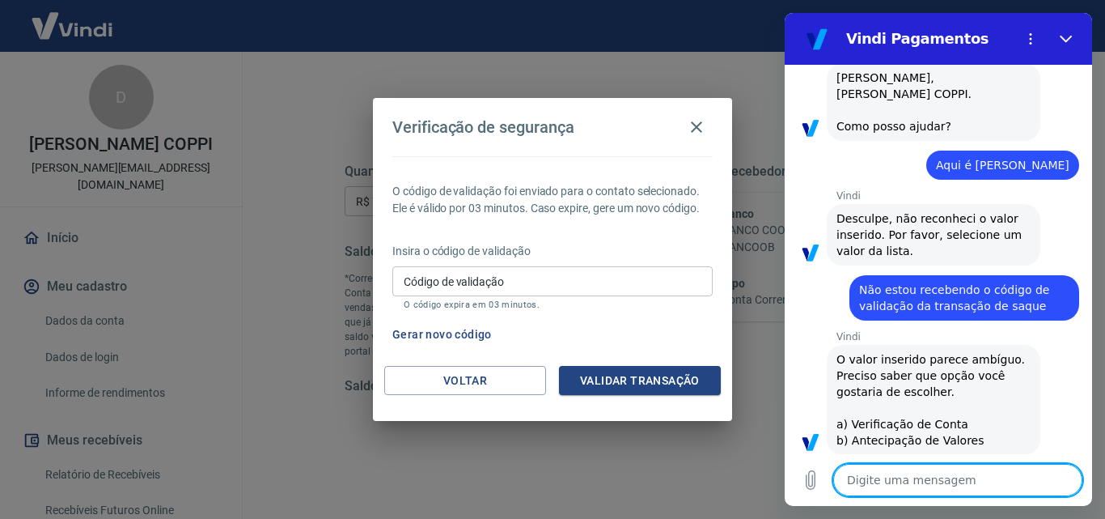
scroll to position [91, 0]
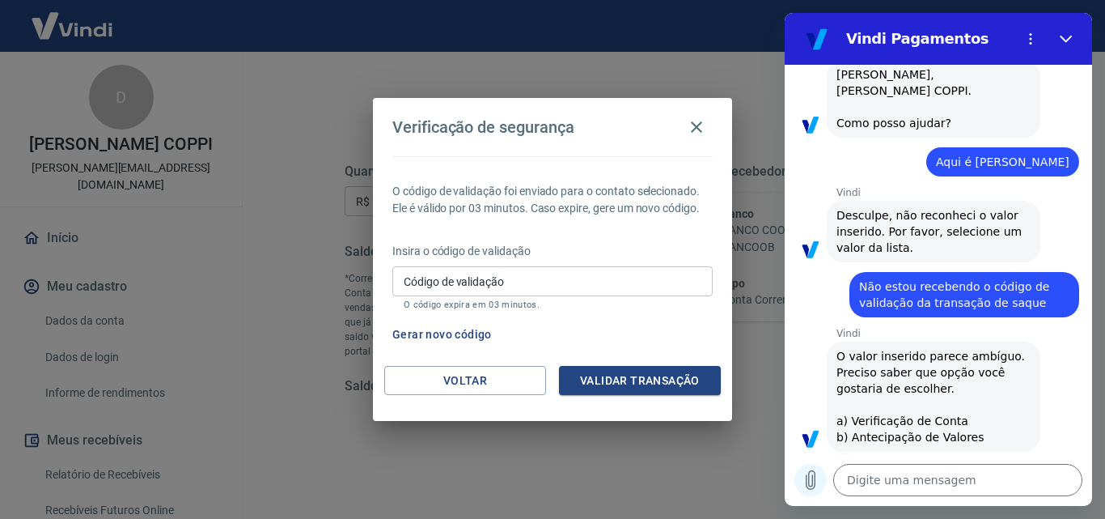
click at [809, 482] on icon "Carregar arquivo" at bounding box center [811, 480] width 9 height 19
click at [810, 480] on icon "Carregar arquivo" at bounding box center [810, 479] width 19 height 19
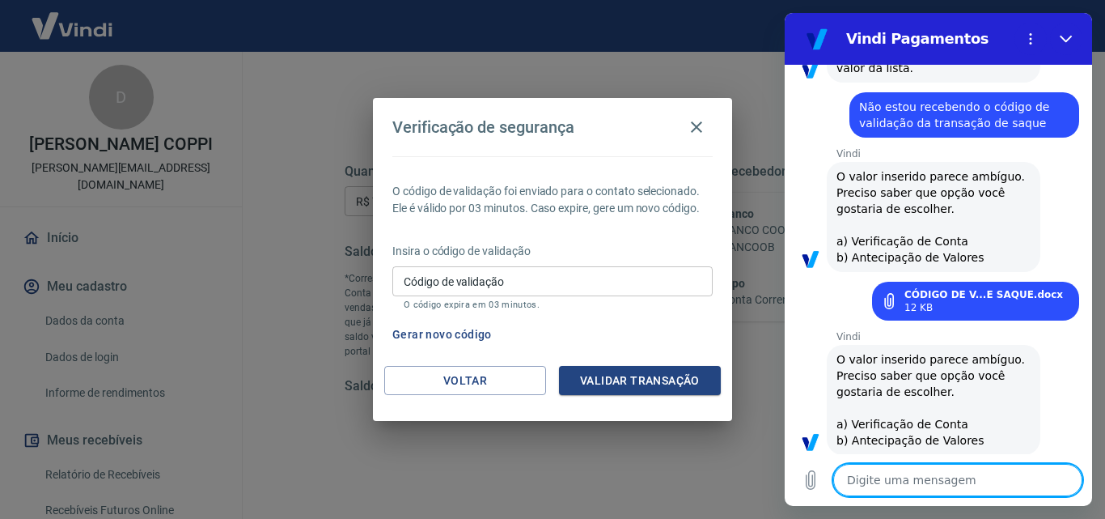
scroll to position [274, 0]
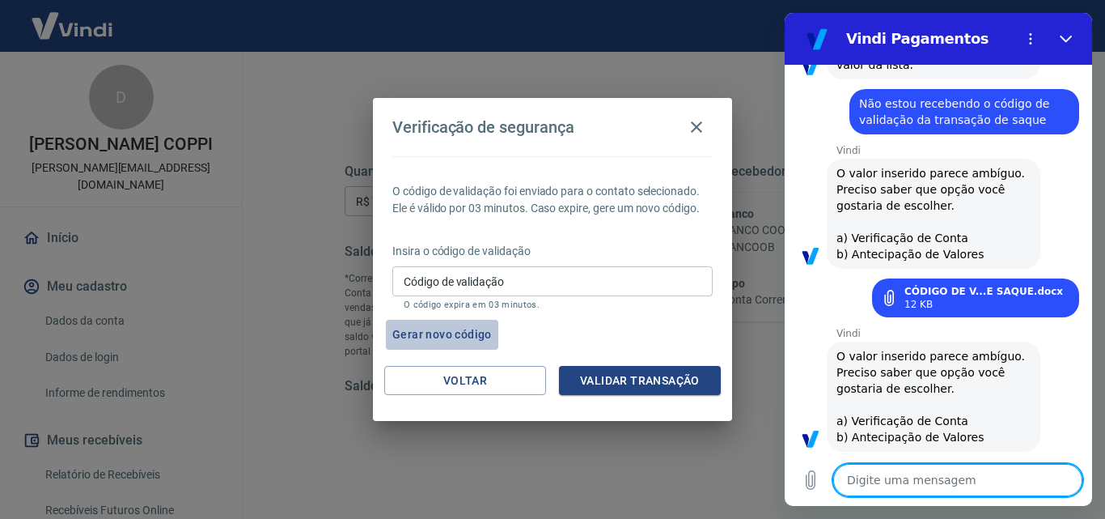
click at [455, 337] on button "Gerar novo código" at bounding box center [442, 335] width 112 height 30
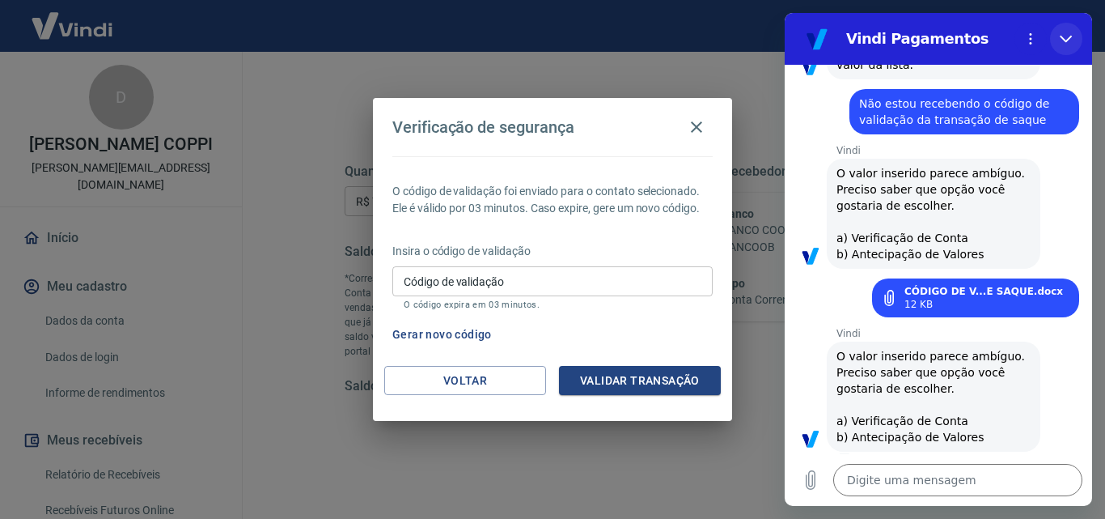
click at [1067, 38] on icon "Fechar" at bounding box center [1066, 38] width 13 height 13
type textarea "x"
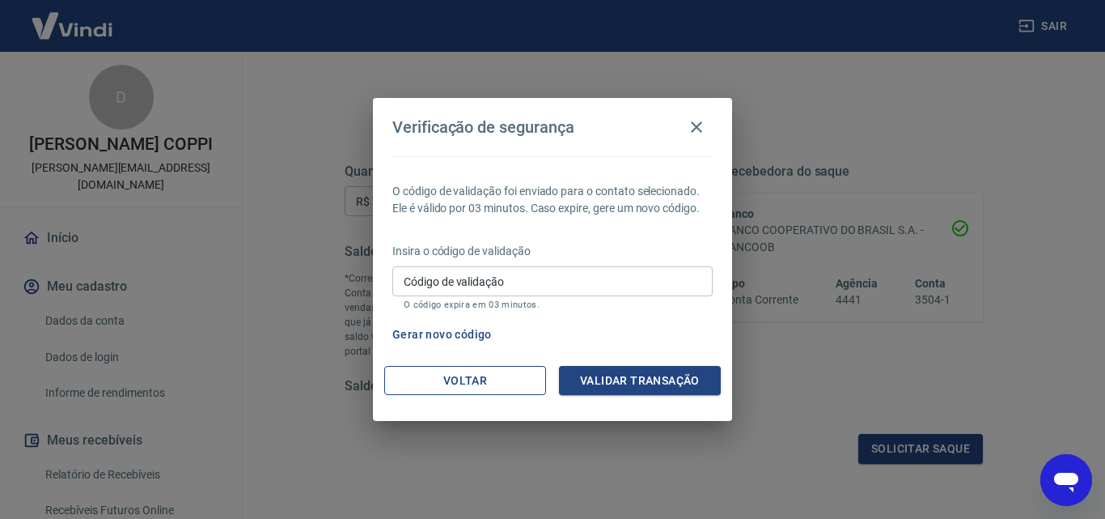
click at [455, 379] on button "Voltar" at bounding box center [465, 381] width 162 height 30
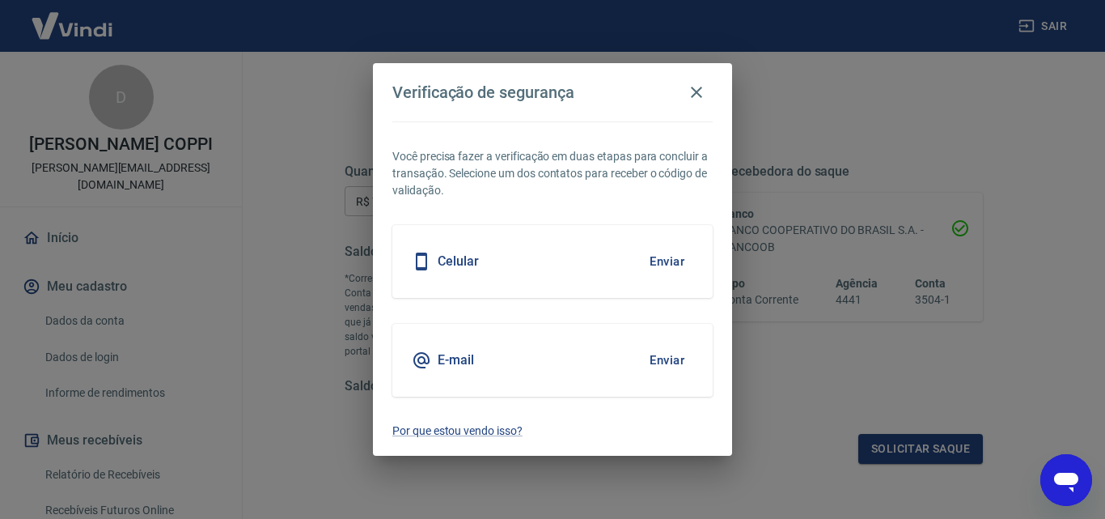
click at [675, 359] on button "Enviar" at bounding box center [667, 360] width 53 height 34
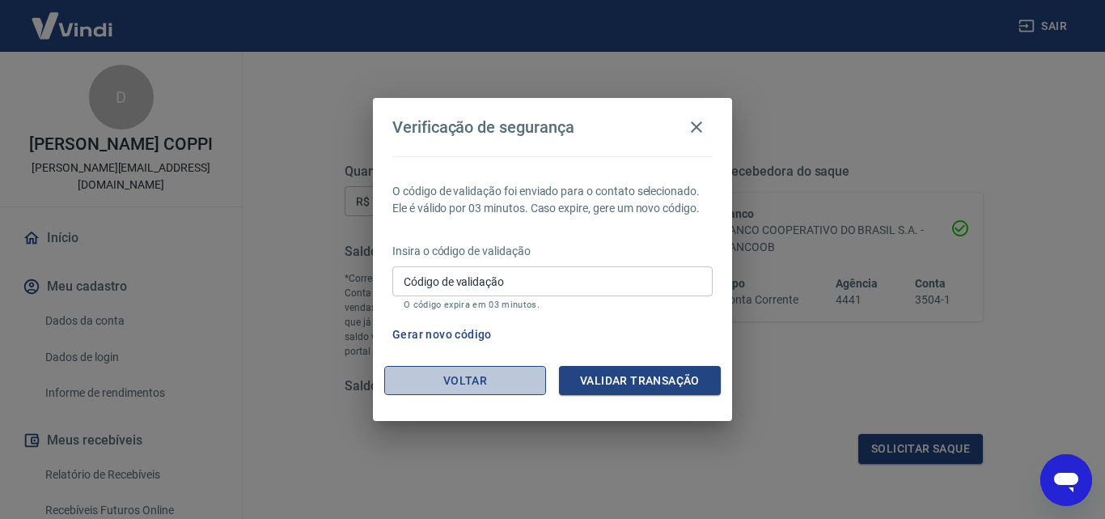
click at [463, 378] on button "Voltar" at bounding box center [465, 381] width 162 height 30
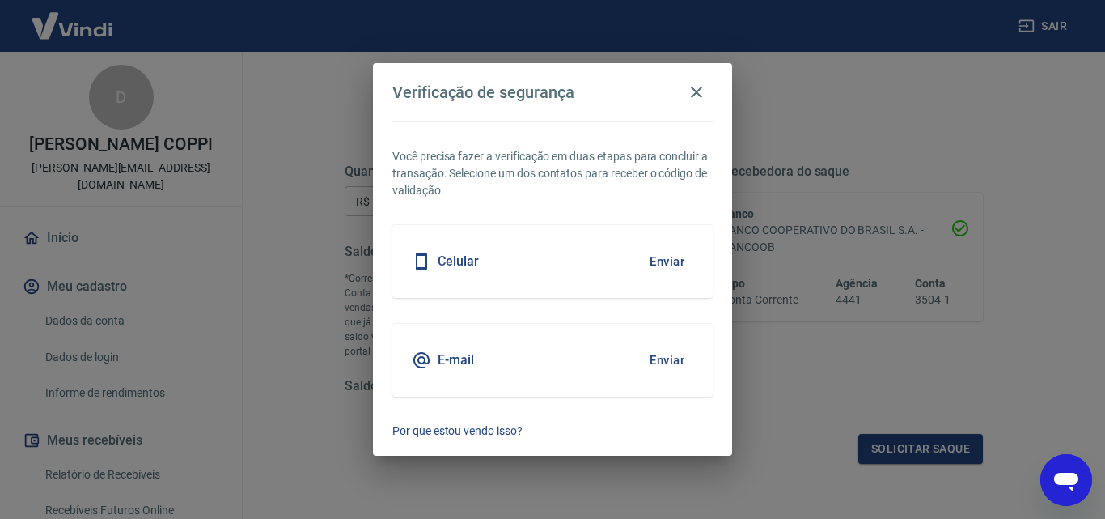
click at [672, 261] on button "Enviar" at bounding box center [667, 261] width 53 height 34
